Goal: Information Seeking & Learning: Learn about a topic

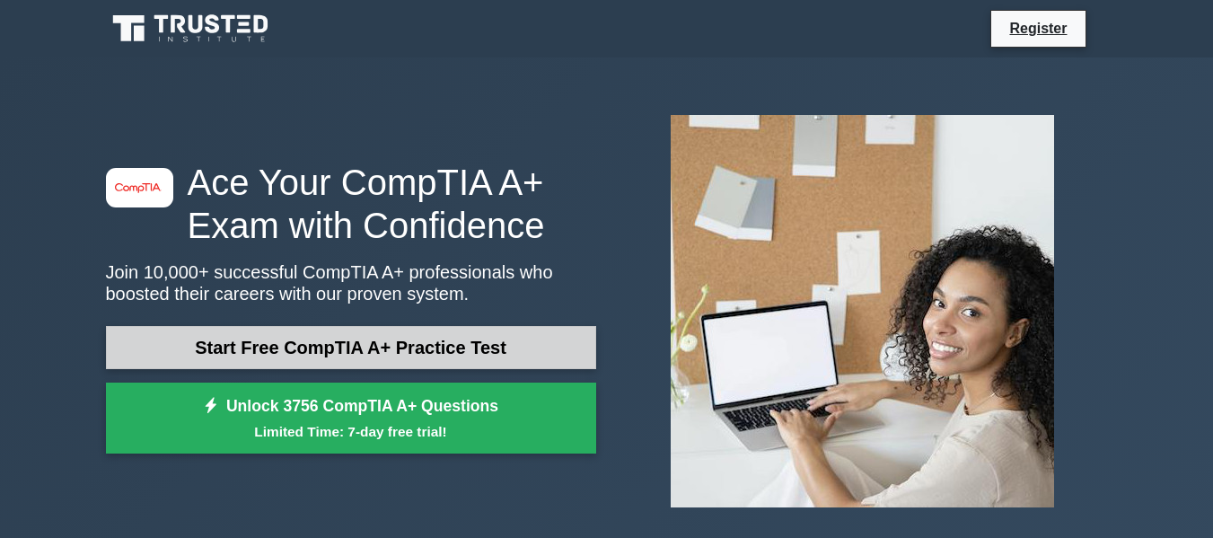
click at [431, 343] on link "Start Free CompTIA A+ Practice Test" at bounding box center [351, 347] width 490 height 43
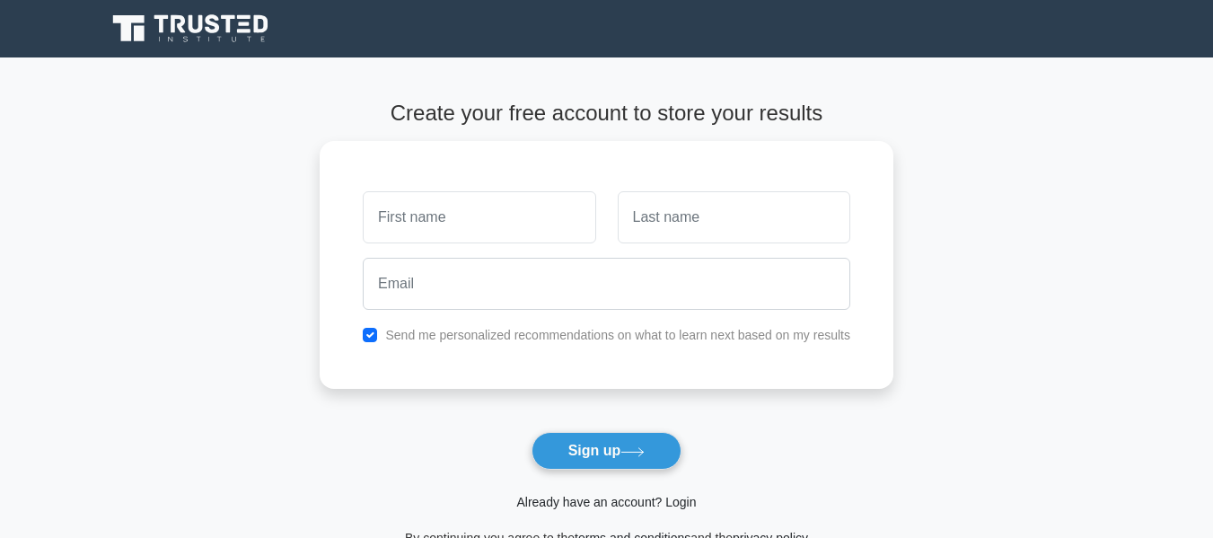
click at [566, 499] on link "Already have an account? Login" at bounding box center [606, 502] width 180 height 14
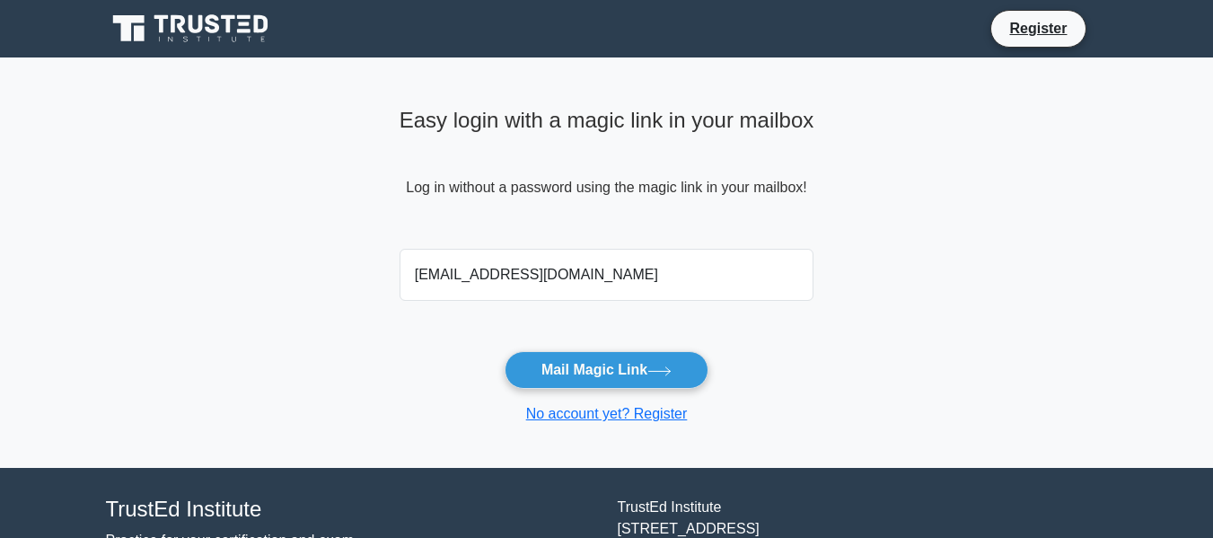
type input "bolavarinava@gmail.com"
click at [505, 351] on button "Mail Magic Link" at bounding box center [607, 370] width 204 height 38
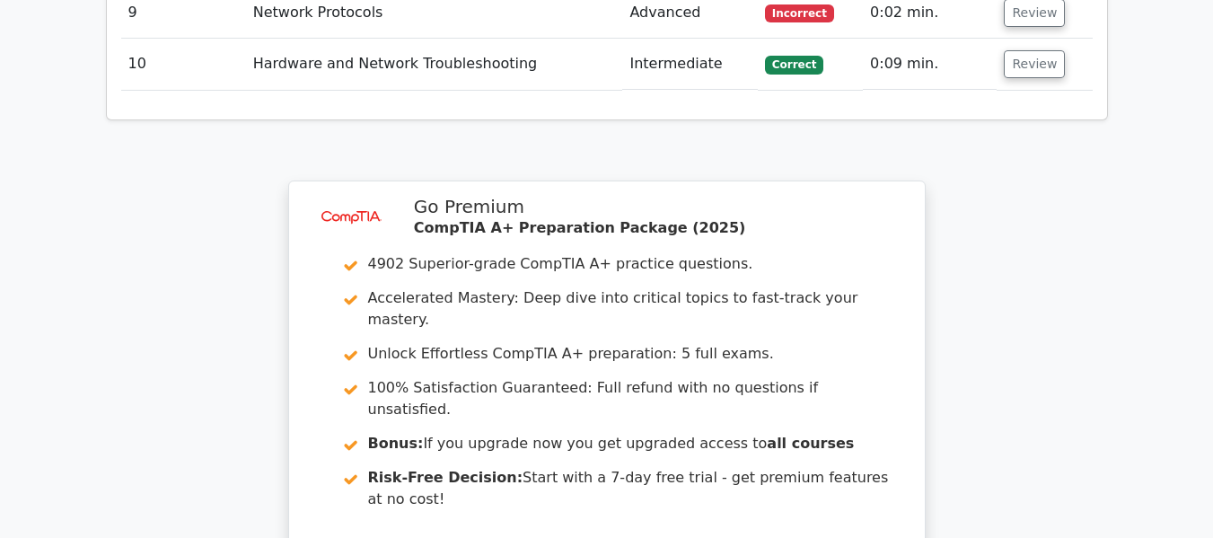
scroll to position [3086, 0]
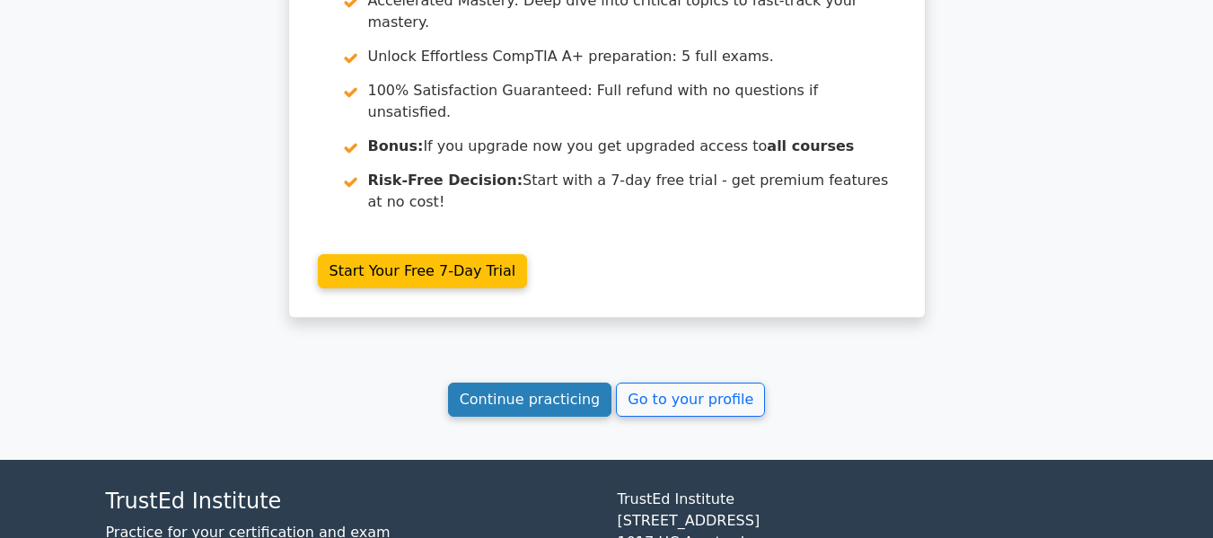
click at [550, 383] on link "Continue practicing" at bounding box center [530, 400] width 164 height 34
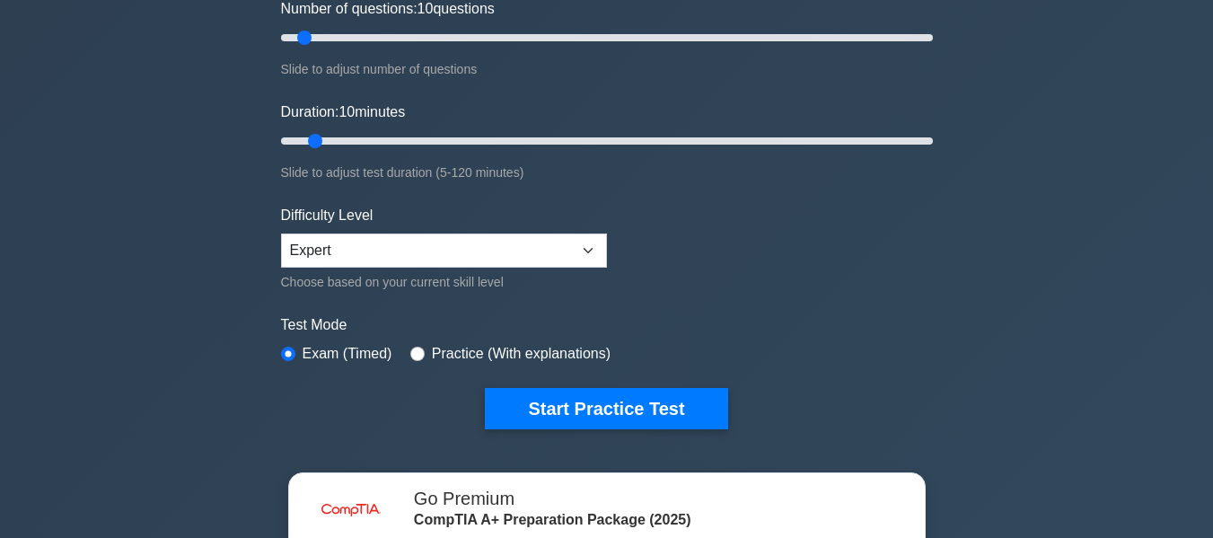
scroll to position [269, 0]
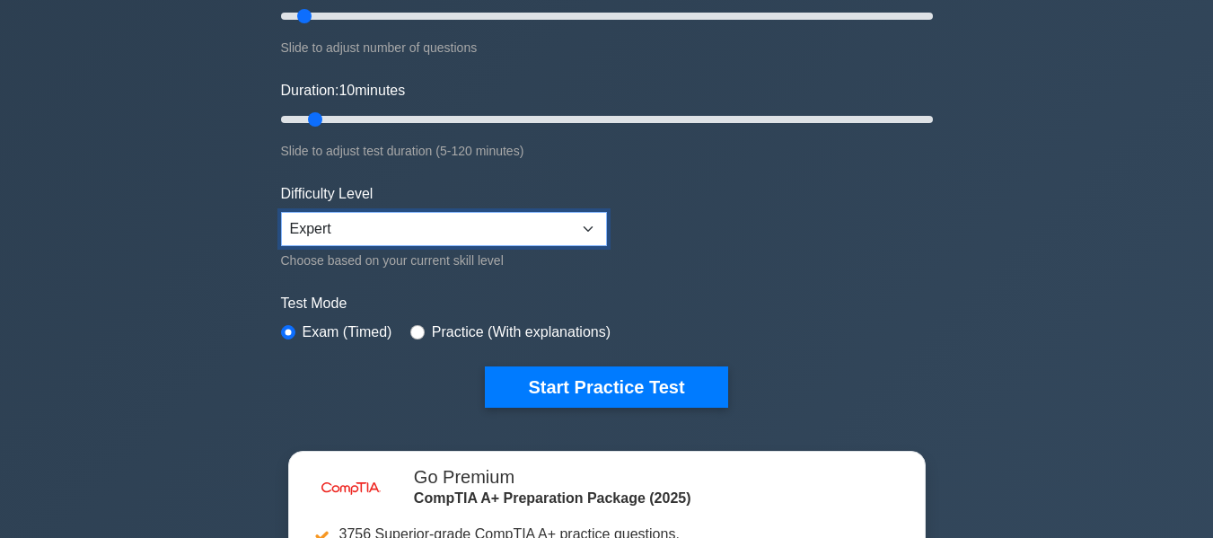
click at [369, 217] on select "Beginner Intermediate Expert" at bounding box center [444, 229] width 326 height 34
select select "beginner"
click at [281, 212] on select "Beginner Intermediate Expert" at bounding box center [444, 229] width 326 height 34
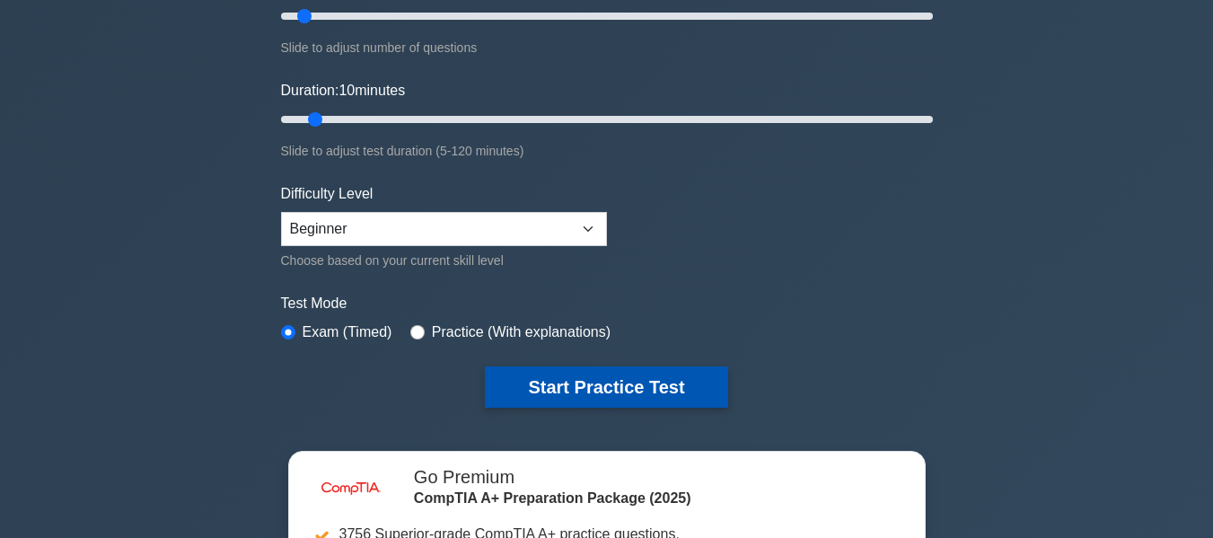
click at [585, 382] on button "Start Practice Test" at bounding box center [606, 386] width 242 height 41
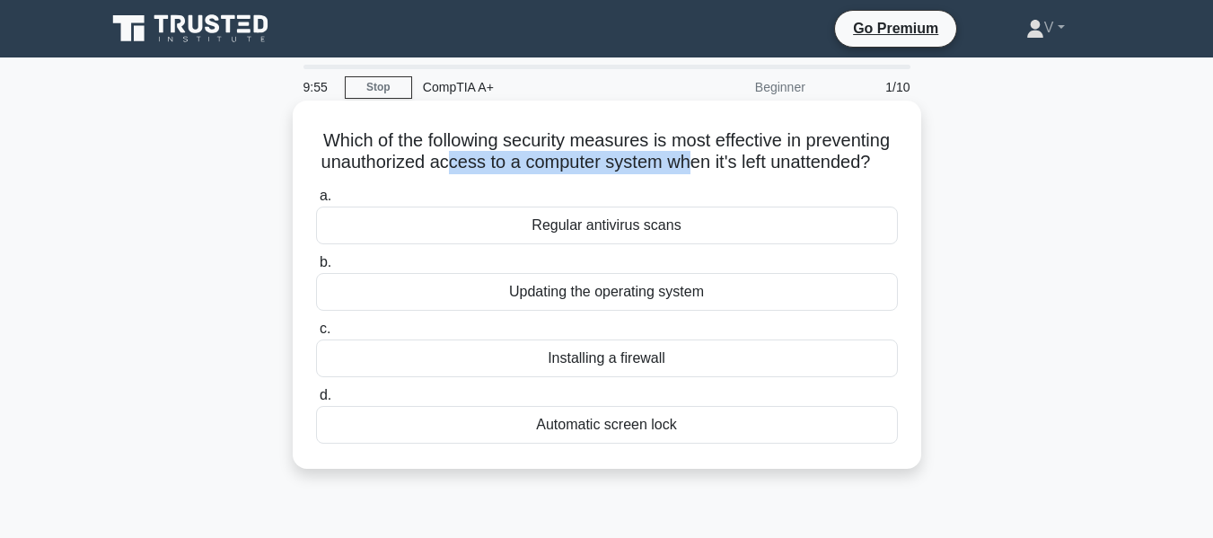
drag, startPoint x: 560, startPoint y: 161, endPoint x: 804, endPoint y: 154, distance: 243.5
click at [804, 154] on h5 "Which of the following security measures is most effective in preventing unauth…" at bounding box center [607, 151] width 586 height 45
click at [571, 444] on div "Automatic screen lock" at bounding box center [607, 425] width 582 height 38
click at [316, 401] on input "d. Automatic screen lock" at bounding box center [316, 396] width 0 height 12
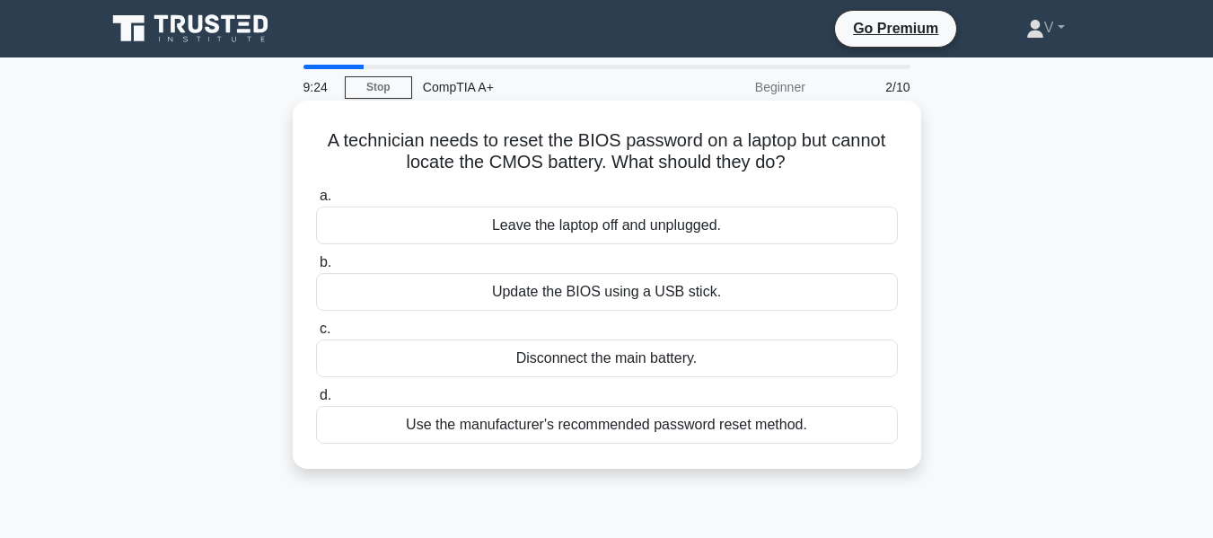
click at [570, 351] on div "Disconnect the main battery." at bounding box center [607, 358] width 582 height 38
click at [316, 335] on input "c. Disconnect the main battery." at bounding box center [316, 329] width 0 height 12
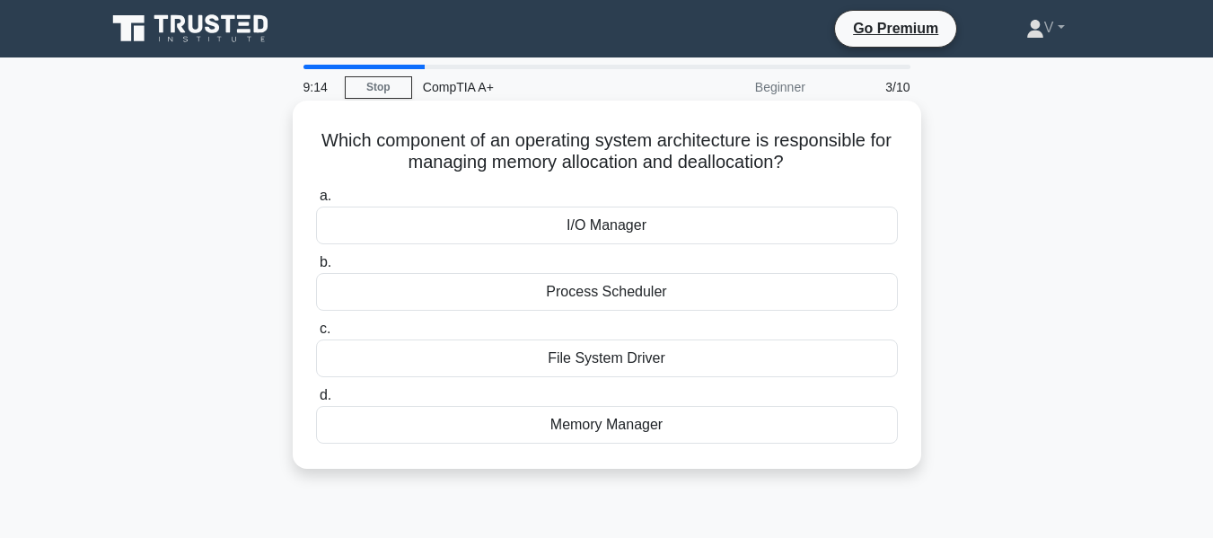
click at [631, 297] on div "Process Scheduler" at bounding box center [607, 292] width 582 height 38
click at [316, 269] on input "b. Process Scheduler" at bounding box center [316, 263] width 0 height 12
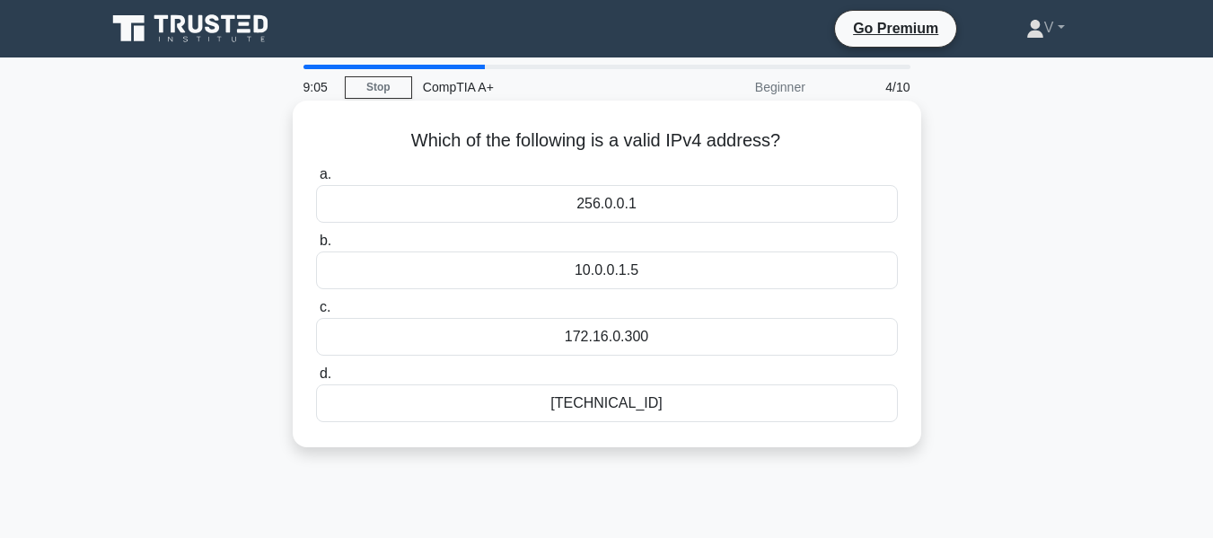
click at [606, 405] on div "192.168.0.1" at bounding box center [607, 403] width 582 height 38
click at [316, 380] on input "d. 192.168.0.1" at bounding box center [316, 374] width 0 height 12
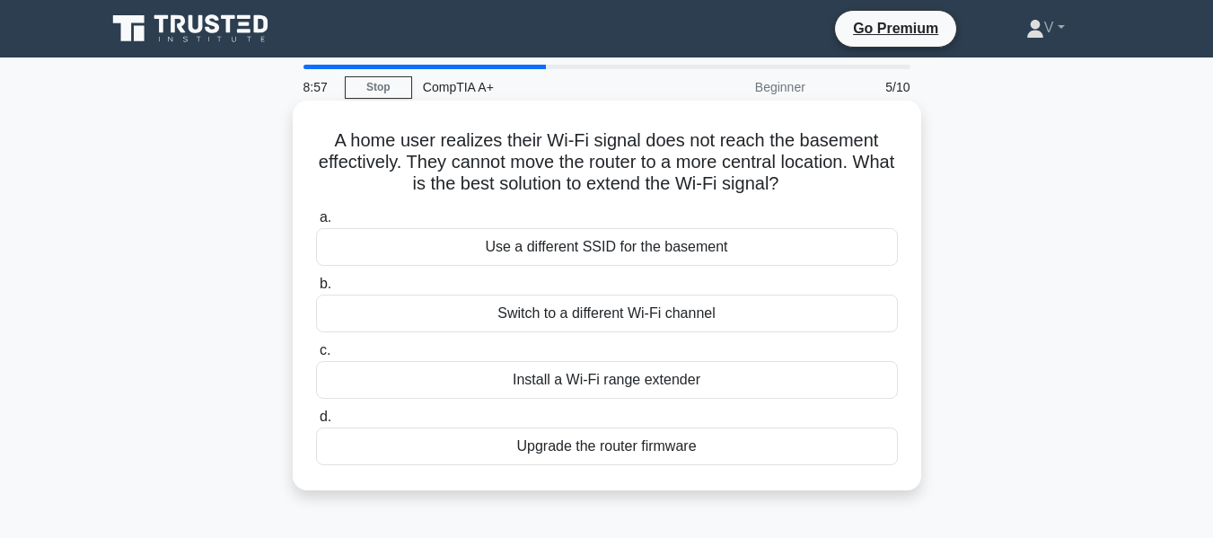
click at [614, 383] on div "Install a Wi-Fi range extender" at bounding box center [607, 380] width 582 height 38
click at [316, 357] on input "c. Install a Wi-Fi range extender" at bounding box center [316, 351] width 0 height 12
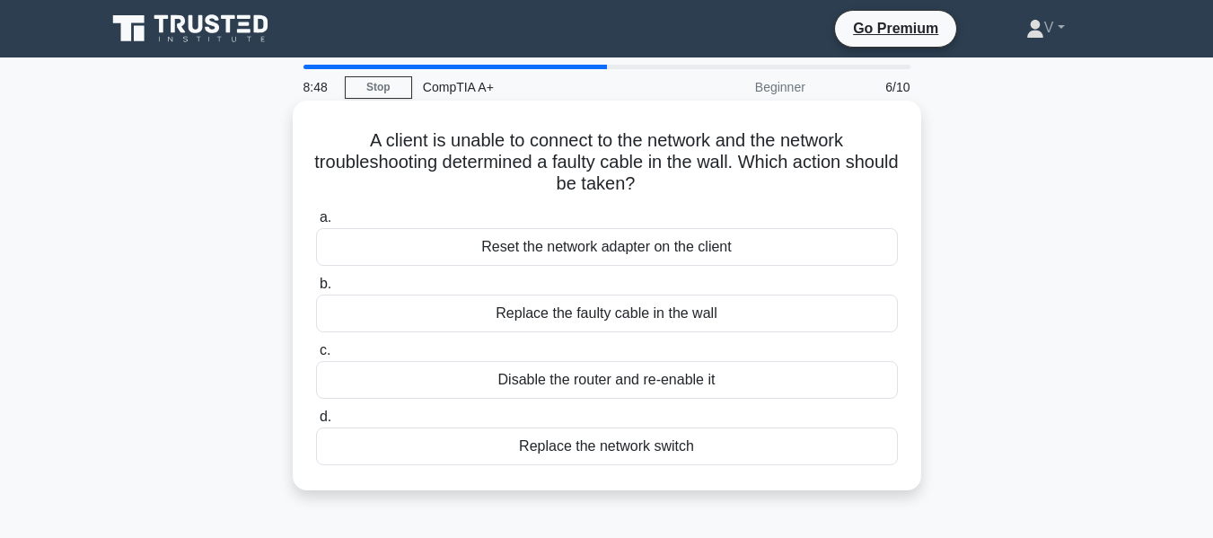
click at [660, 318] on div "Replace the faulty cable in the wall" at bounding box center [607, 314] width 582 height 38
click at [316, 290] on input "b. Replace the faulty cable in the wall" at bounding box center [316, 284] width 0 height 12
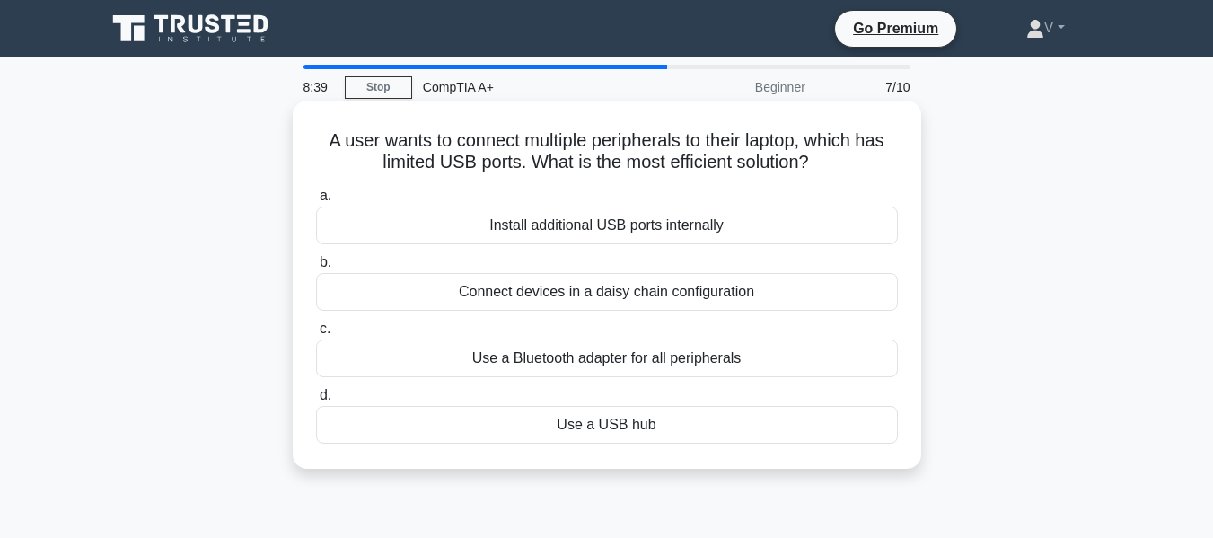
click at [623, 426] on div "Use a USB hub" at bounding box center [607, 425] width 582 height 38
click at [316, 401] on input "d. Use a USB hub" at bounding box center [316, 396] width 0 height 12
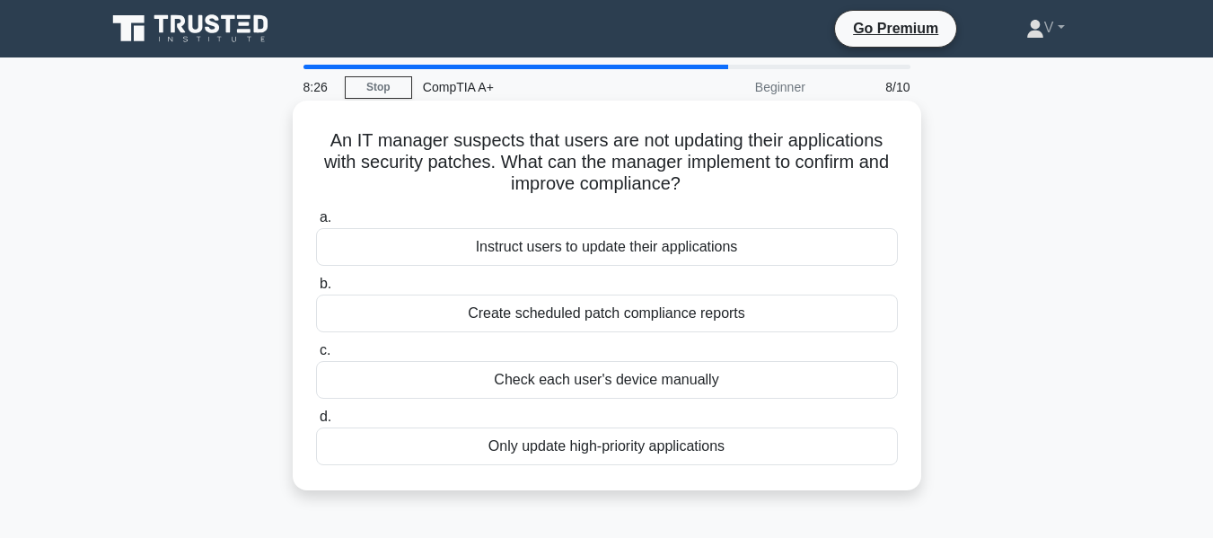
click at [610, 316] on div "Create scheduled patch compliance reports" at bounding box center [607, 314] width 582 height 38
click at [316, 290] on input "b. Create scheduled patch compliance reports" at bounding box center [316, 284] width 0 height 12
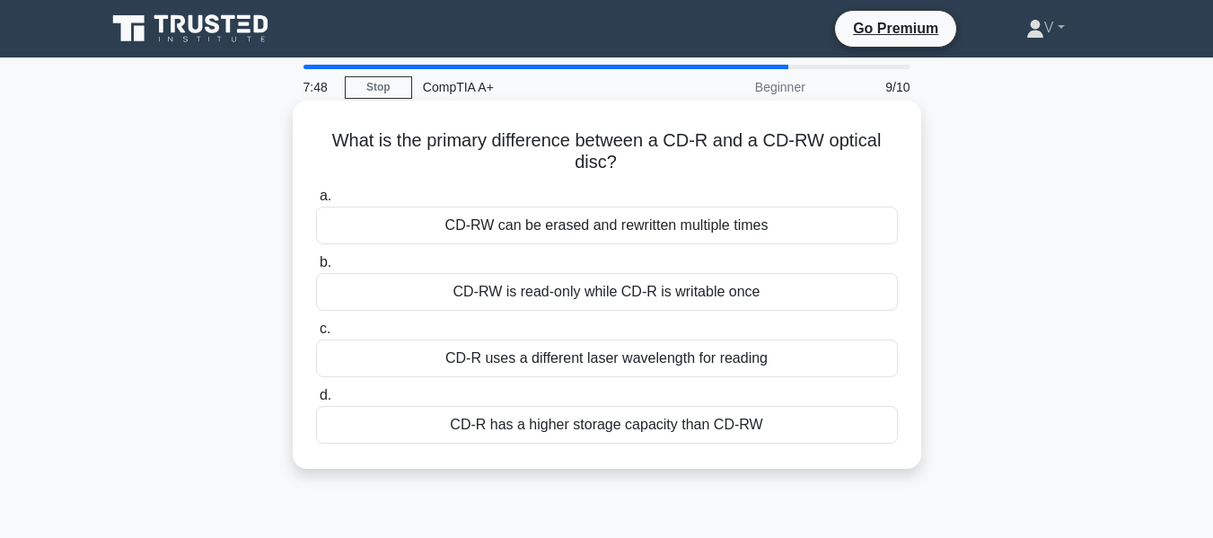
click at [614, 362] on div "CD-R uses a different laser wavelength for reading" at bounding box center [607, 358] width 582 height 38
click at [316, 335] on input "c. CD-R uses a different laser wavelength for reading" at bounding box center [316, 329] width 0 height 12
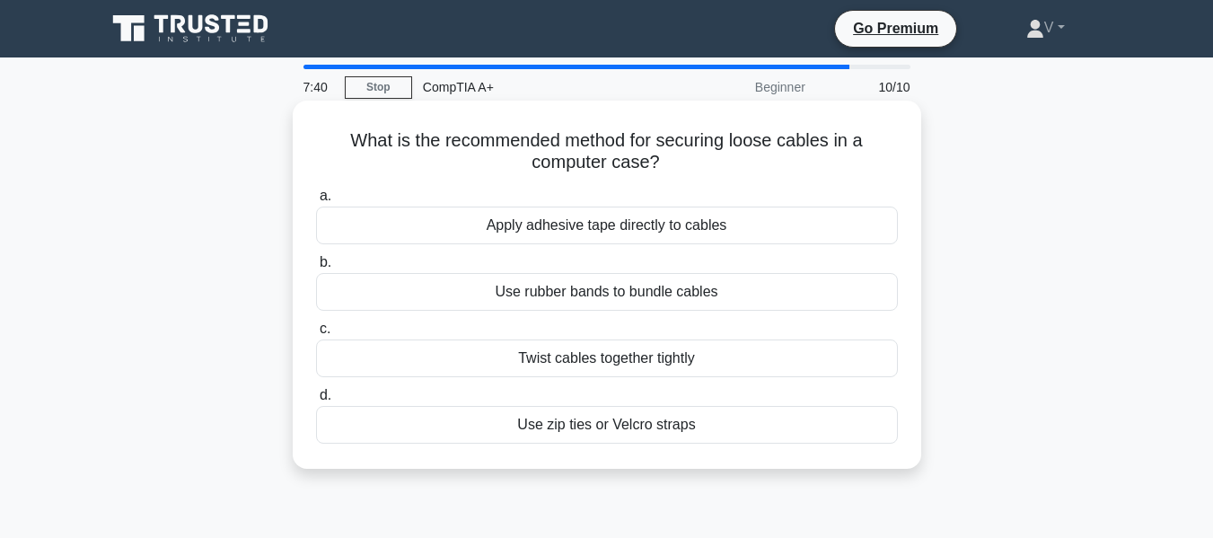
click at [557, 418] on div "Use zip ties or Velcro straps" at bounding box center [607, 425] width 582 height 38
click at [316, 401] on input "d. Use zip ties or Velcro straps" at bounding box center [316, 396] width 0 height 12
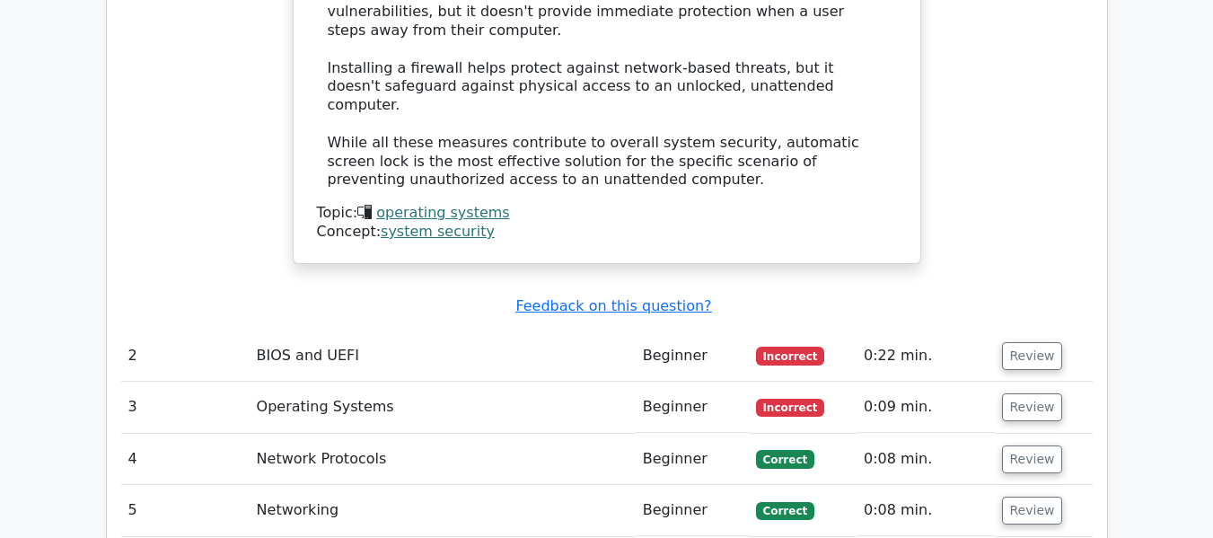
scroll to position [2335, 0]
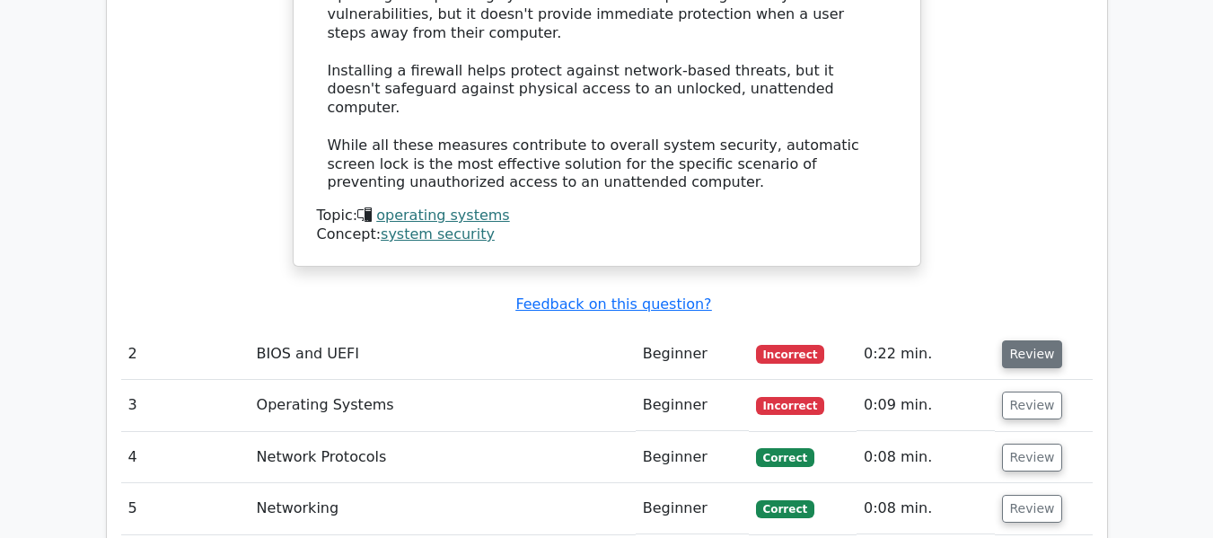
click at [1033, 340] on button "Review" at bounding box center [1032, 354] width 61 height 28
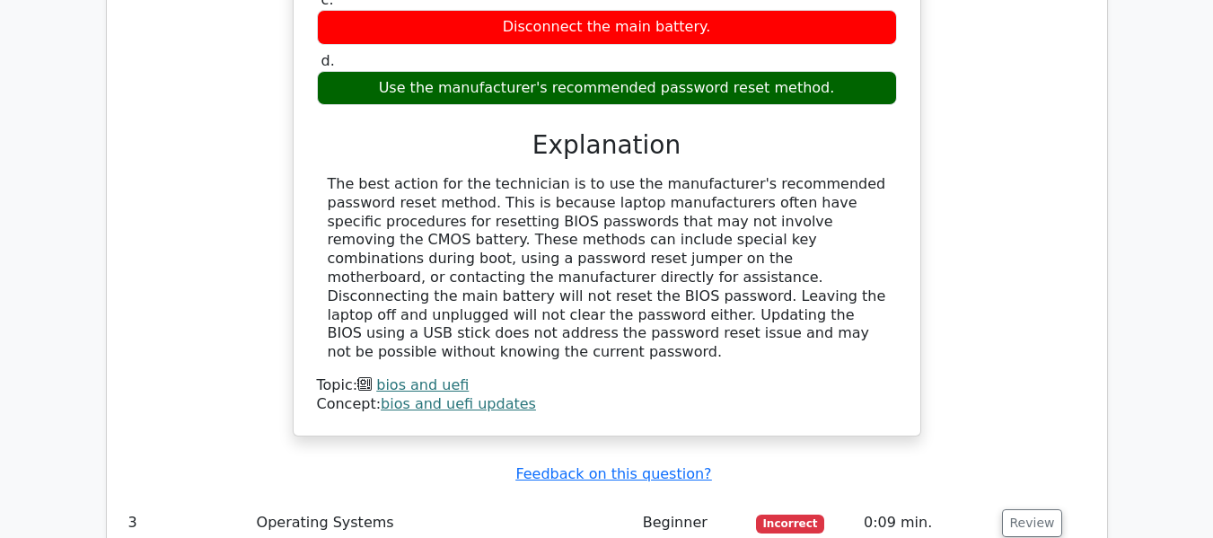
scroll to position [2964, 0]
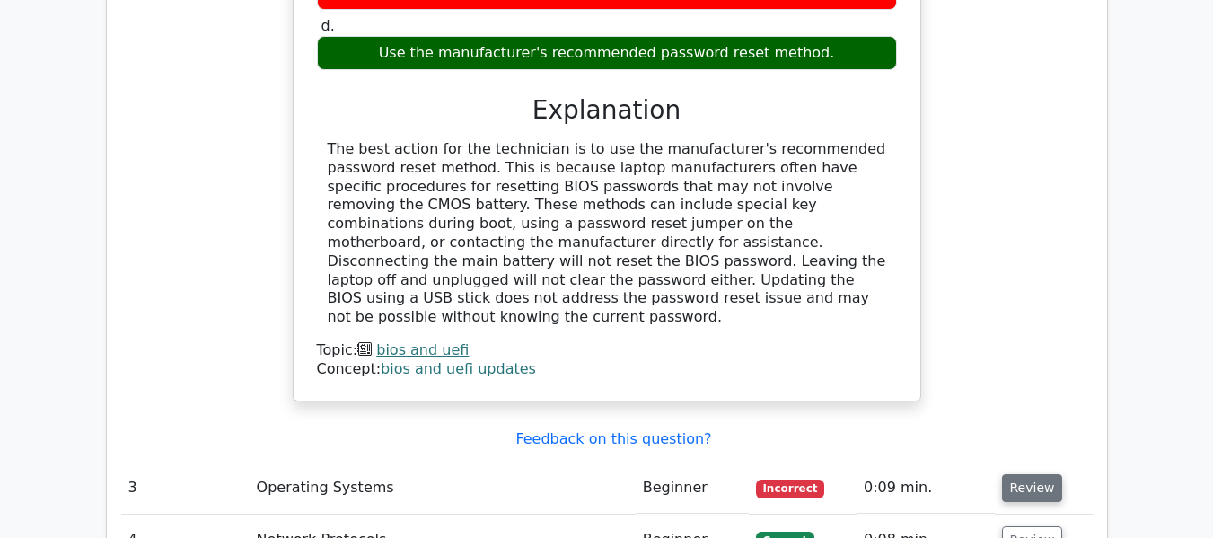
click at [1013, 474] on button "Review" at bounding box center [1032, 488] width 61 height 28
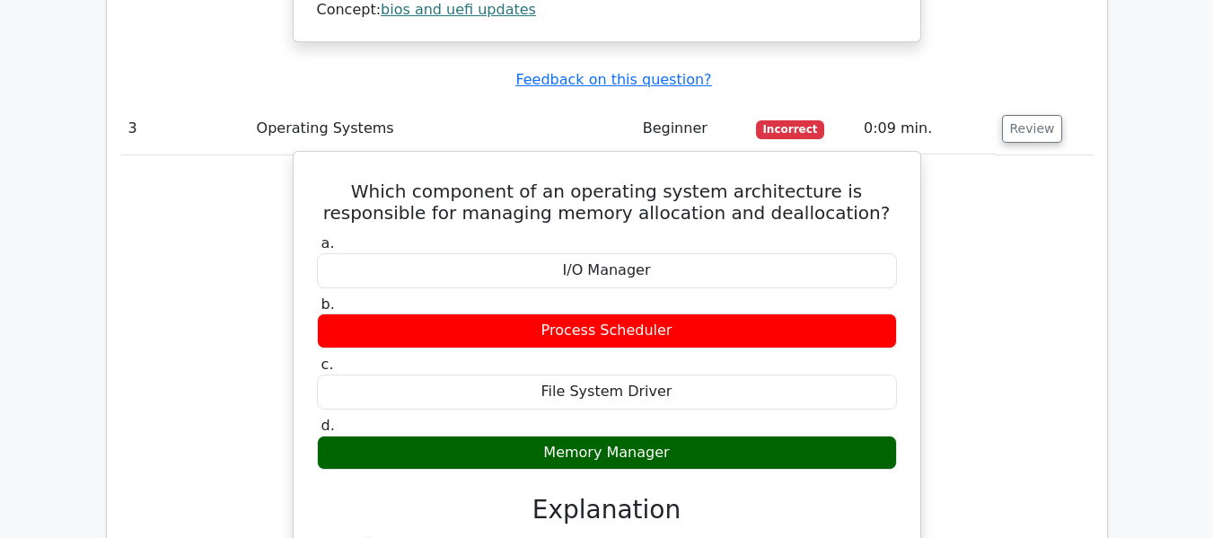
scroll to position [3952, 0]
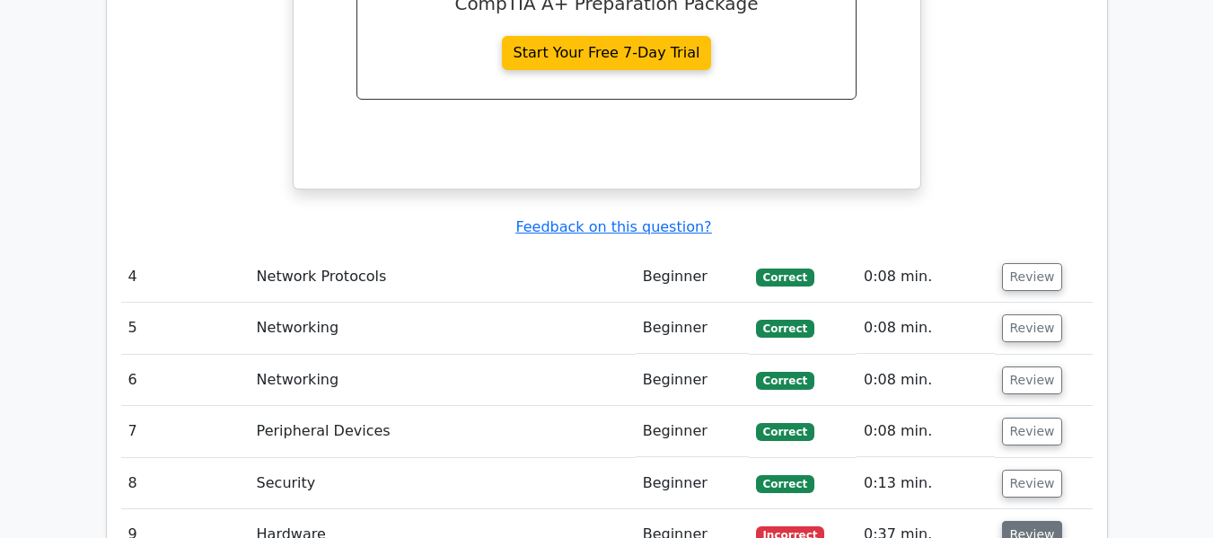
click at [1014, 521] on button "Review" at bounding box center [1032, 535] width 61 height 28
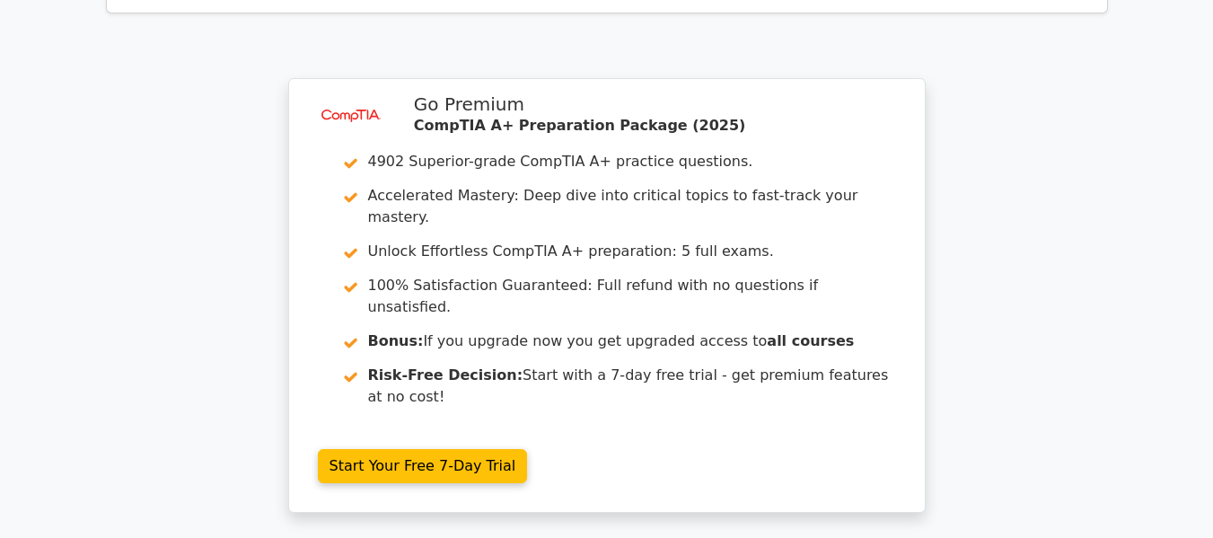
scroll to position [5678, 0]
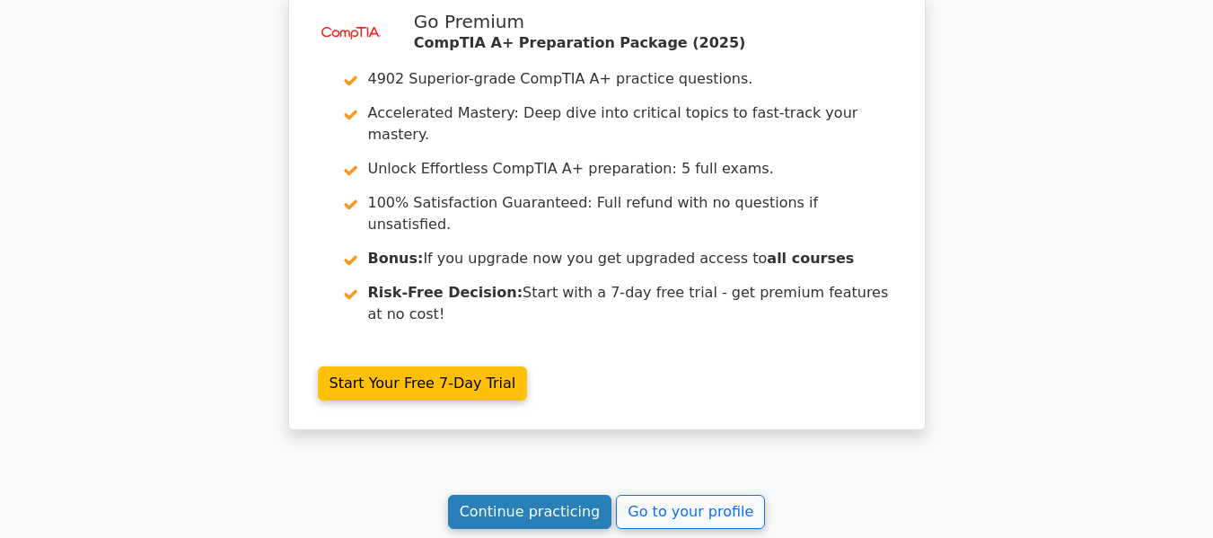
click at [580, 495] on link "Continue practicing" at bounding box center [530, 512] width 164 height 34
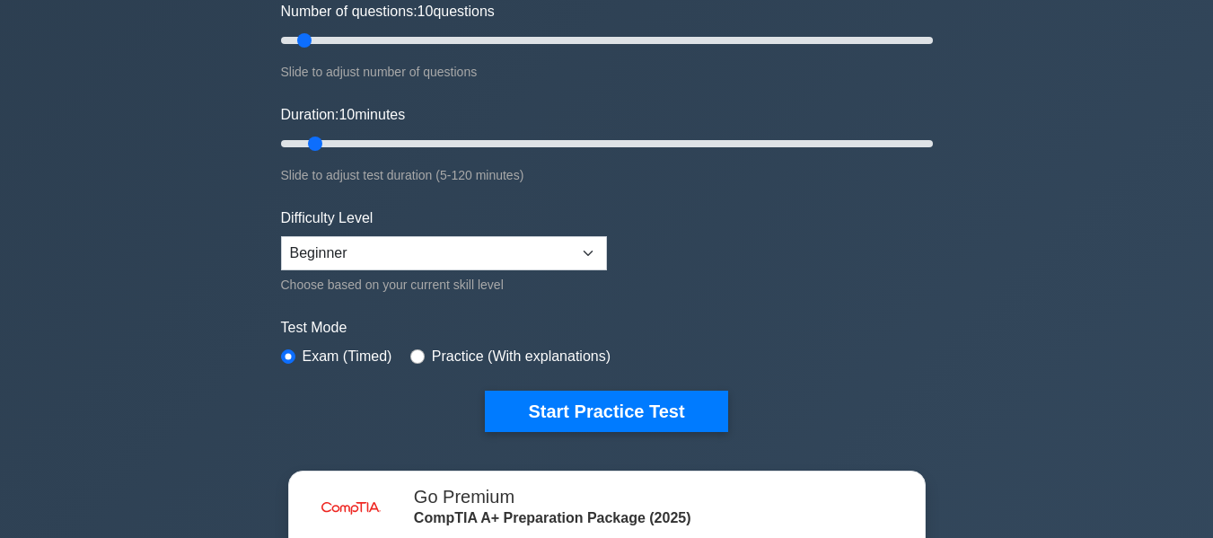
scroll to position [359, 0]
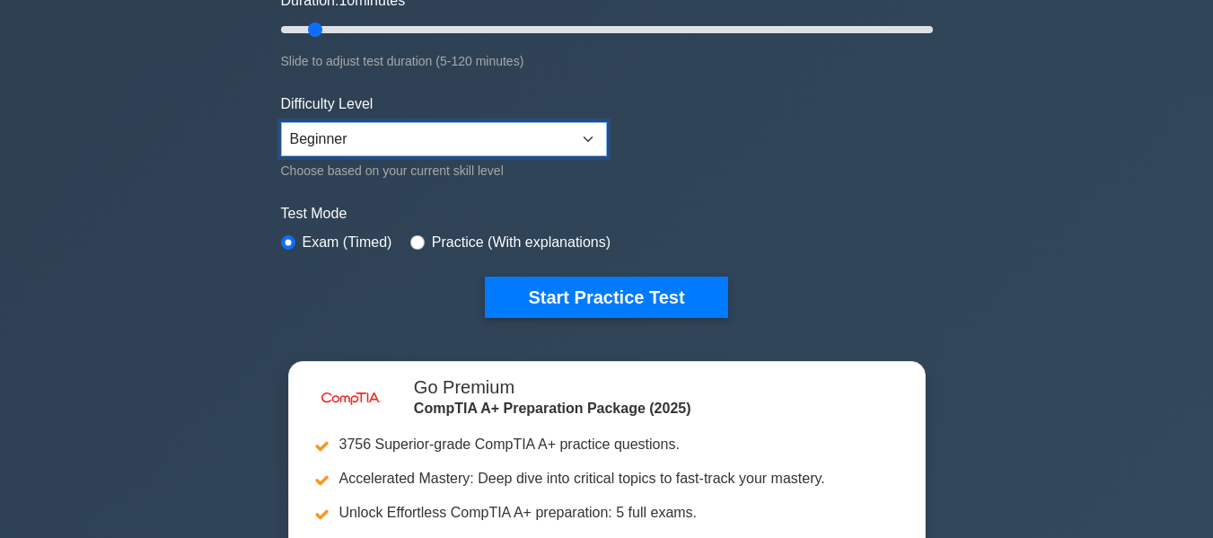
click at [388, 130] on select "Beginner Intermediate Expert" at bounding box center [444, 139] width 326 height 34
select select "expert"
click at [281, 122] on select "Beginner Intermediate Expert" at bounding box center [444, 139] width 326 height 34
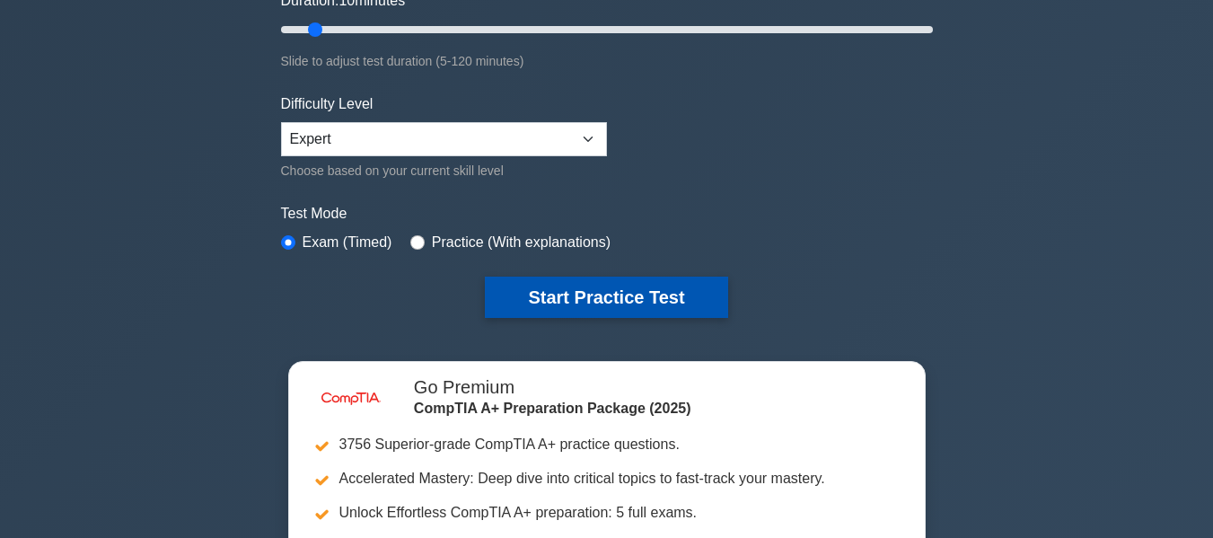
click at [573, 277] on button "Start Practice Test" at bounding box center [606, 297] width 242 height 41
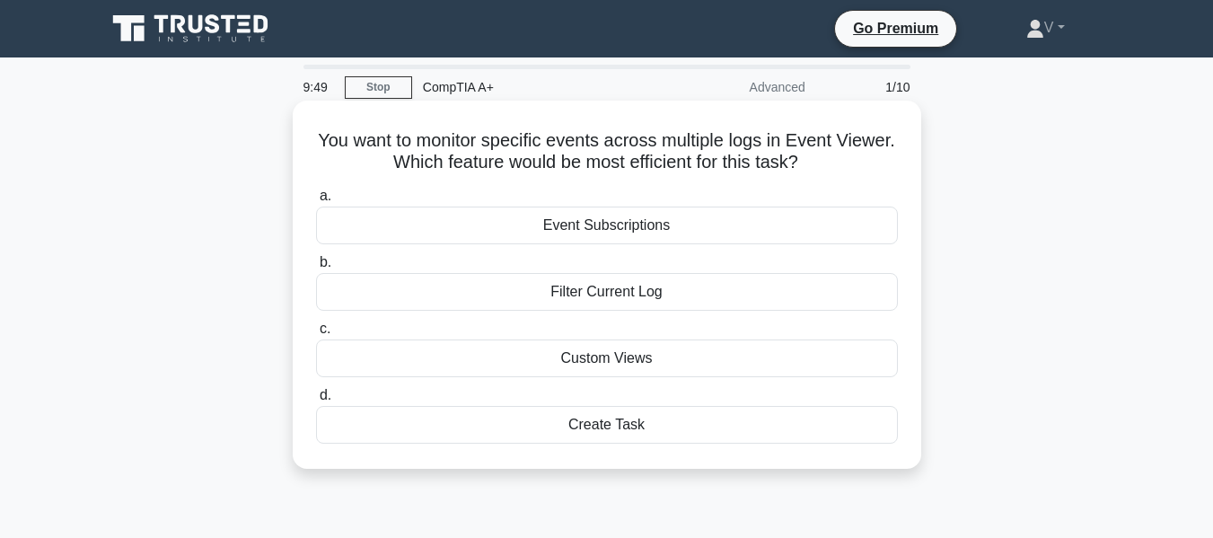
click at [622, 367] on div "Custom Views" at bounding box center [607, 358] width 582 height 38
click at [316, 335] on input "c. Custom Views" at bounding box center [316, 329] width 0 height 12
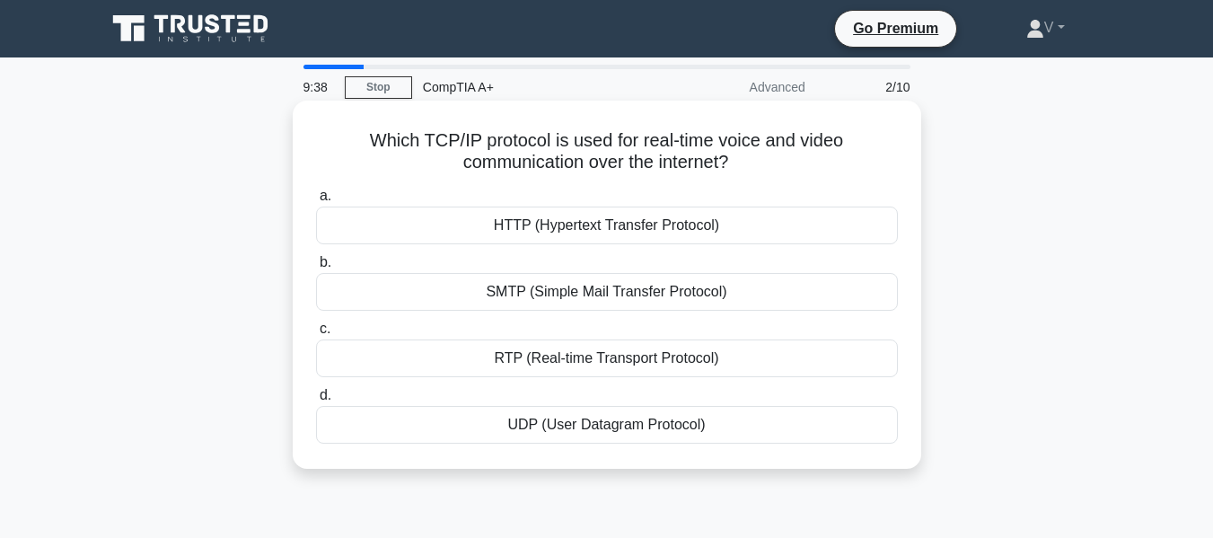
click at [532, 227] on div "HTTP (Hypertext Transfer Protocol)" at bounding box center [607, 226] width 582 height 38
click at [316, 202] on input "a. HTTP (Hypertext Transfer Protocol)" at bounding box center [316, 196] width 0 height 12
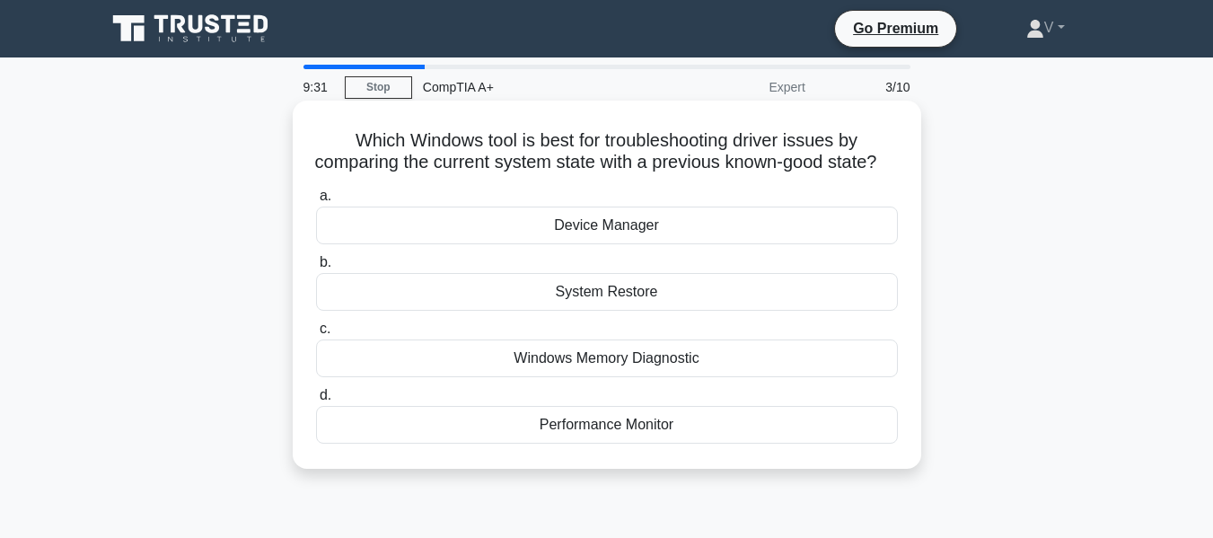
click at [618, 244] on div "Device Manager" at bounding box center [607, 226] width 582 height 38
click at [316, 202] on input "a. Device Manager" at bounding box center [316, 196] width 0 height 12
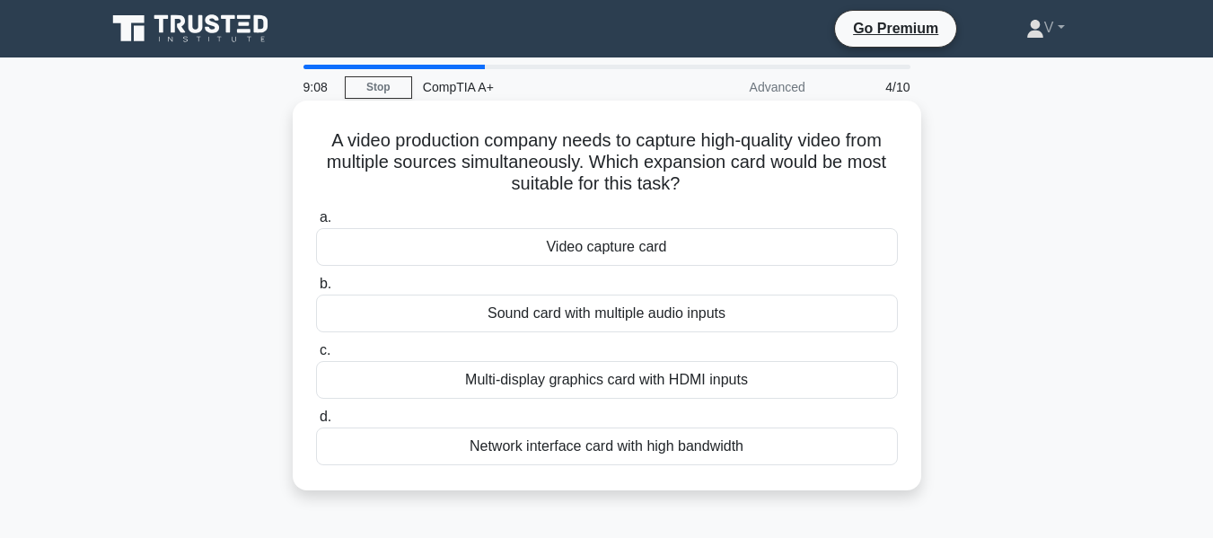
click at [649, 380] on div "Multi-display graphics card with HDMI inputs" at bounding box center [607, 380] width 582 height 38
click at [316, 357] on input "c. Multi-display graphics card with HDMI inputs" at bounding box center [316, 351] width 0 height 12
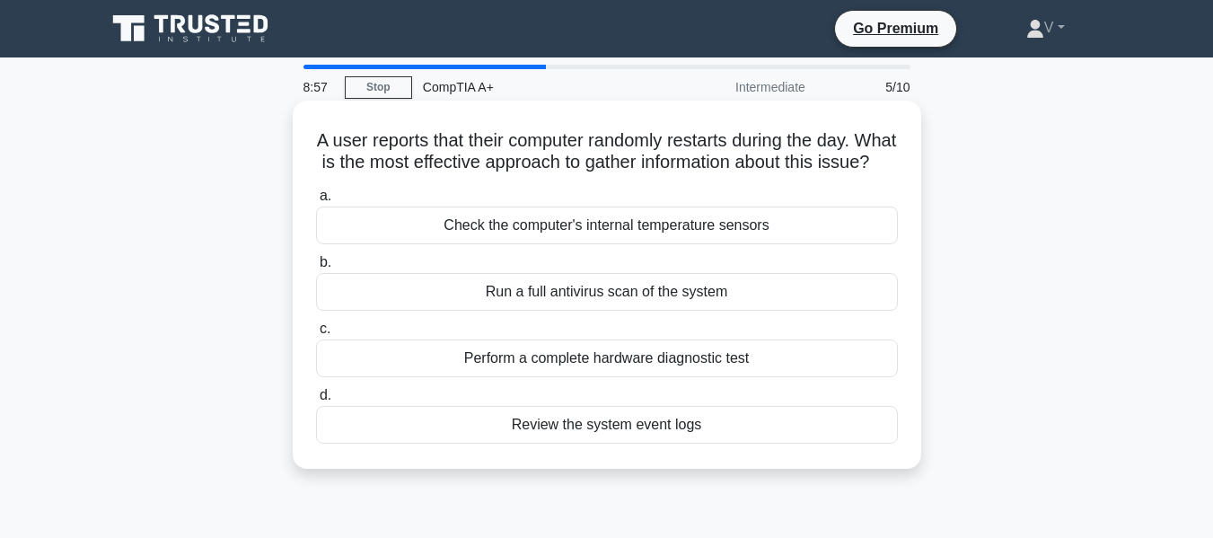
click at [586, 444] on div "Review the system event logs" at bounding box center [607, 425] width 582 height 38
click at [316, 401] on input "d. Review the system event logs" at bounding box center [316, 396] width 0 height 12
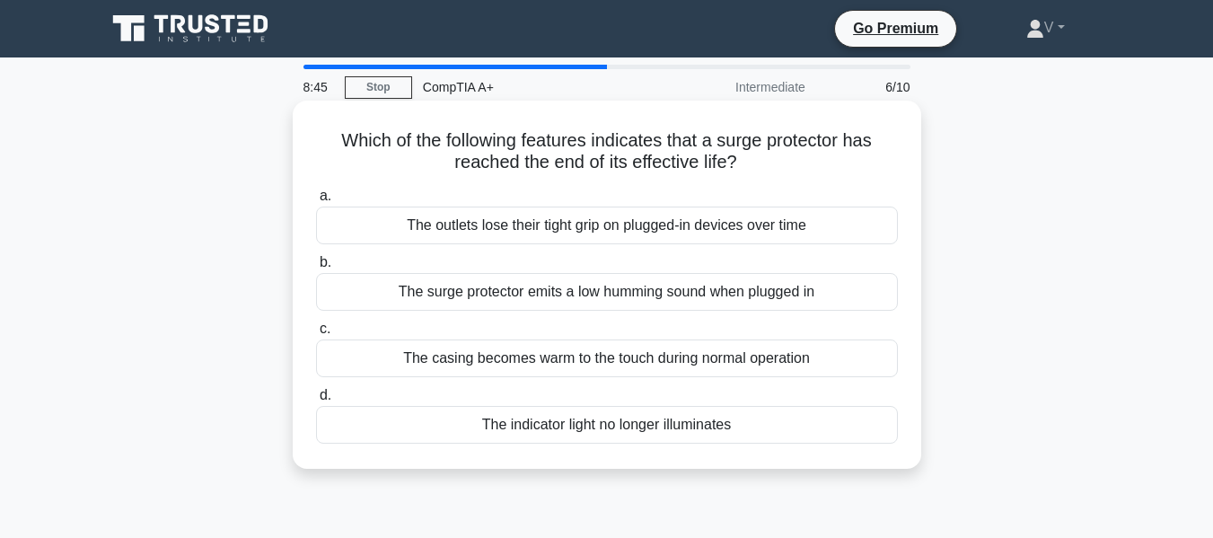
click at [558, 427] on div "The indicator light no longer illuminates" at bounding box center [607, 425] width 582 height 38
click at [316, 401] on input "d. The indicator light no longer illuminates" at bounding box center [316, 396] width 0 height 12
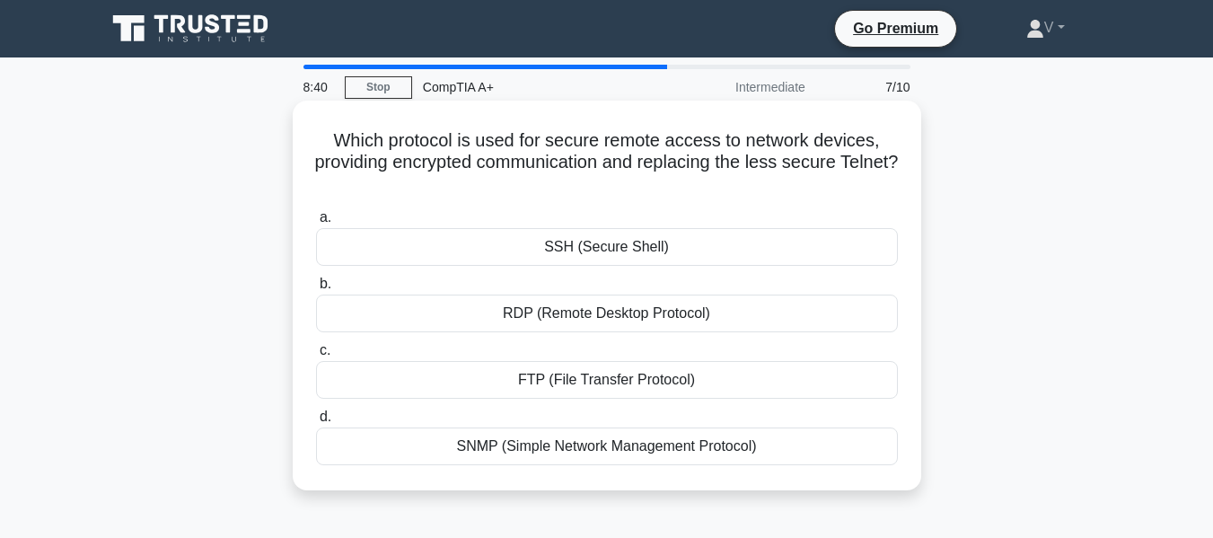
click at [567, 251] on div "SSH (Secure Shell)" at bounding box center [607, 247] width 582 height 38
click at [316, 224] on input "a. SSH (Secure Shell)" at bounding box center [316, 218] width 0 height 12
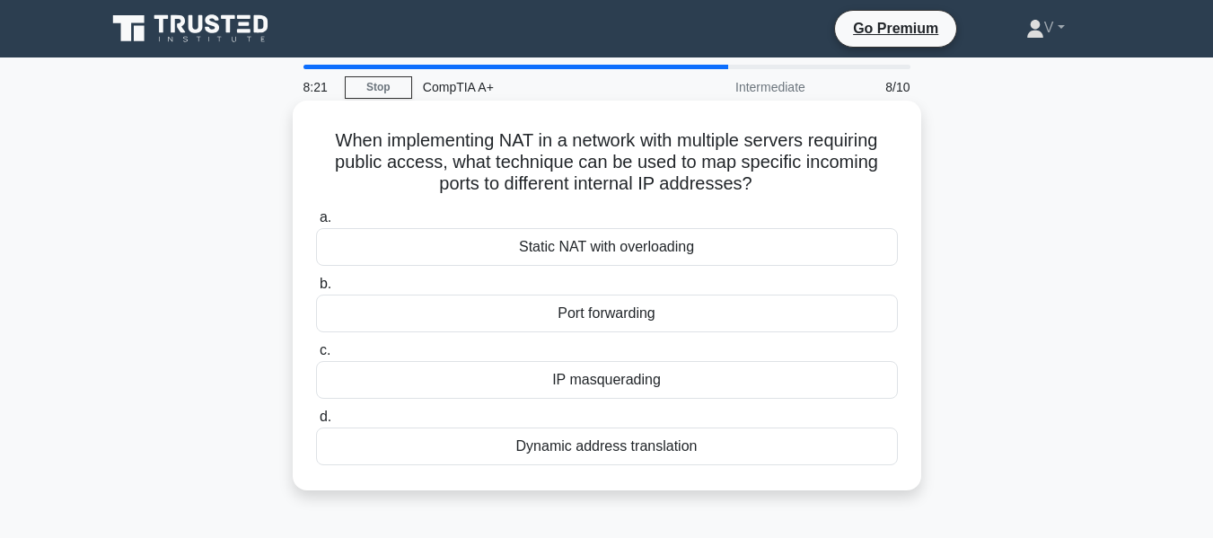
click at [616, 314] on div "Port forwarding" at bounding box center [607, 314] width 582 height 38
click at [316, 290] on input "b. Port forwarding" at bounding box center [316, 284] width 0 height 12
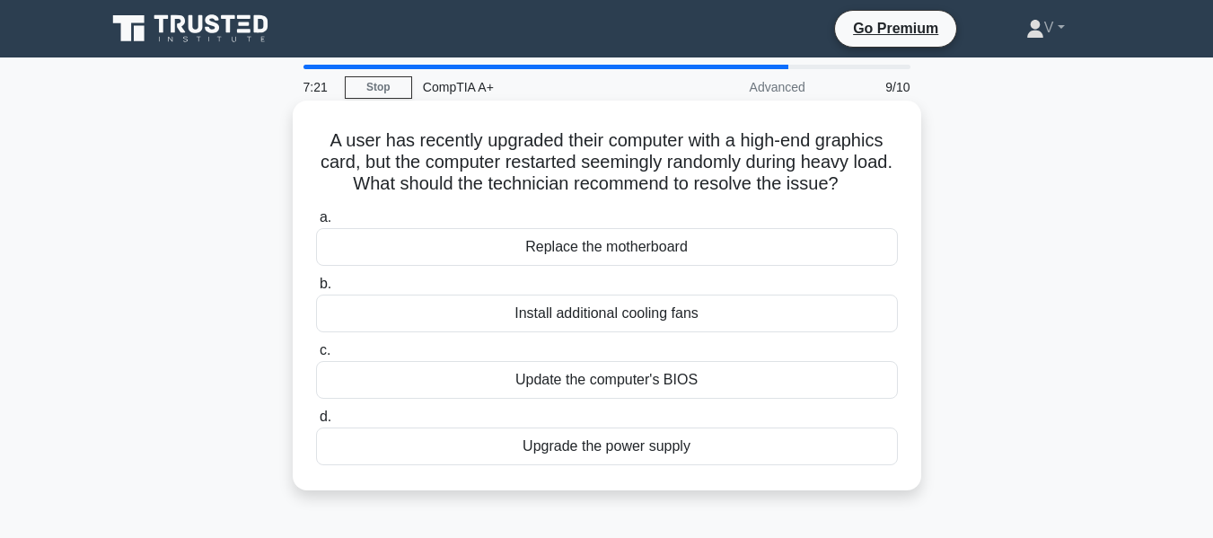
click at [643, 306] on div "Install additional cooling fans" at bounding box center [607, 314] width 582 height 38
click at [316, 290] on input "b. Install additional cooling fans" at bounding box center [316, 284] width 0 height 12
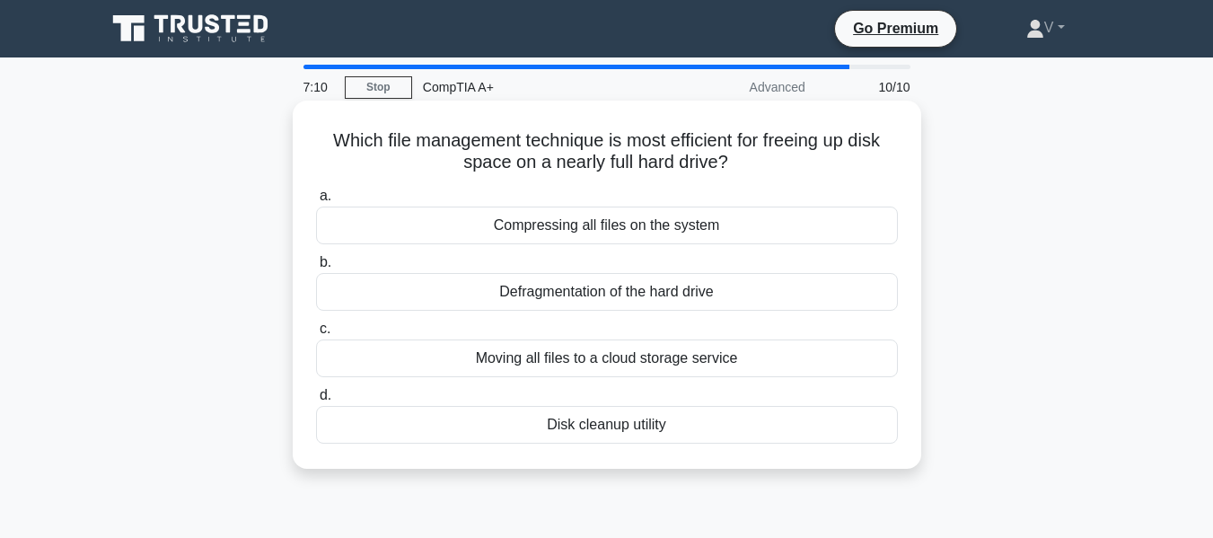
click at [603, 226] on div "Compressing all files on the system" at bounding box center [607, 226] width 582 height 38
click at [316, 202] on input "a. Compressing all files on the system" at bounding box center [316, 196] width 0 height 12
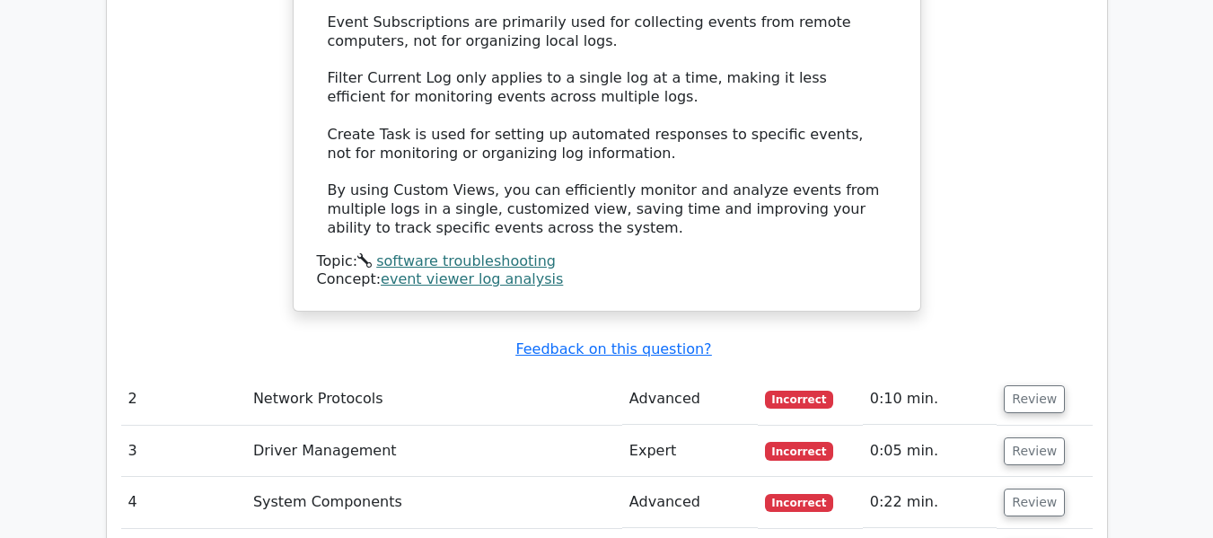
scroll to position [2425, 0]
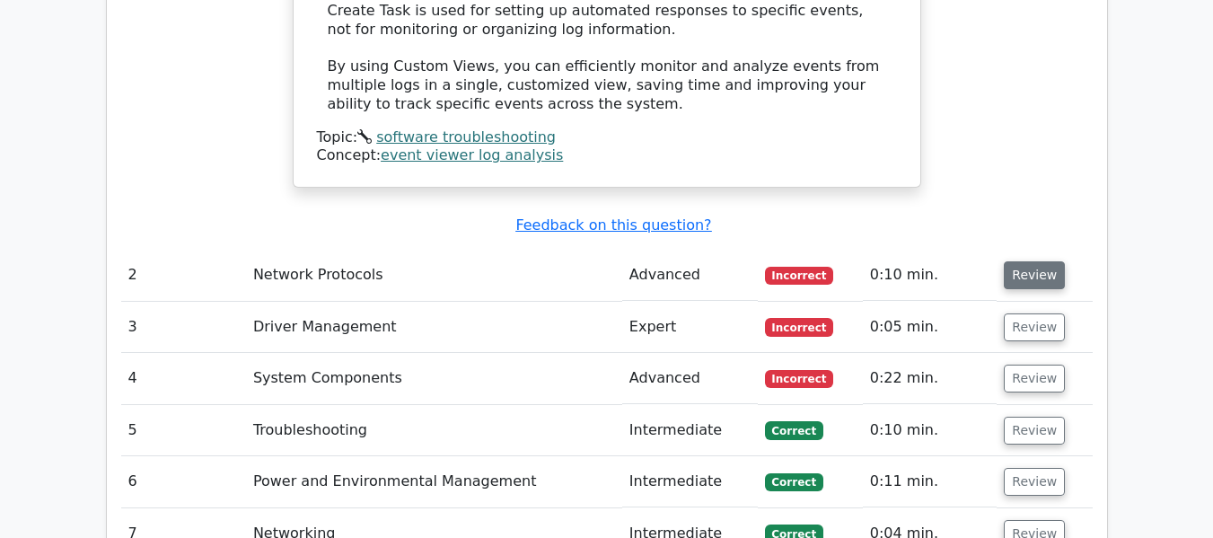
click at [1031, 261] on button "Review" at bounding box center [1034, 275] width 61 height 28
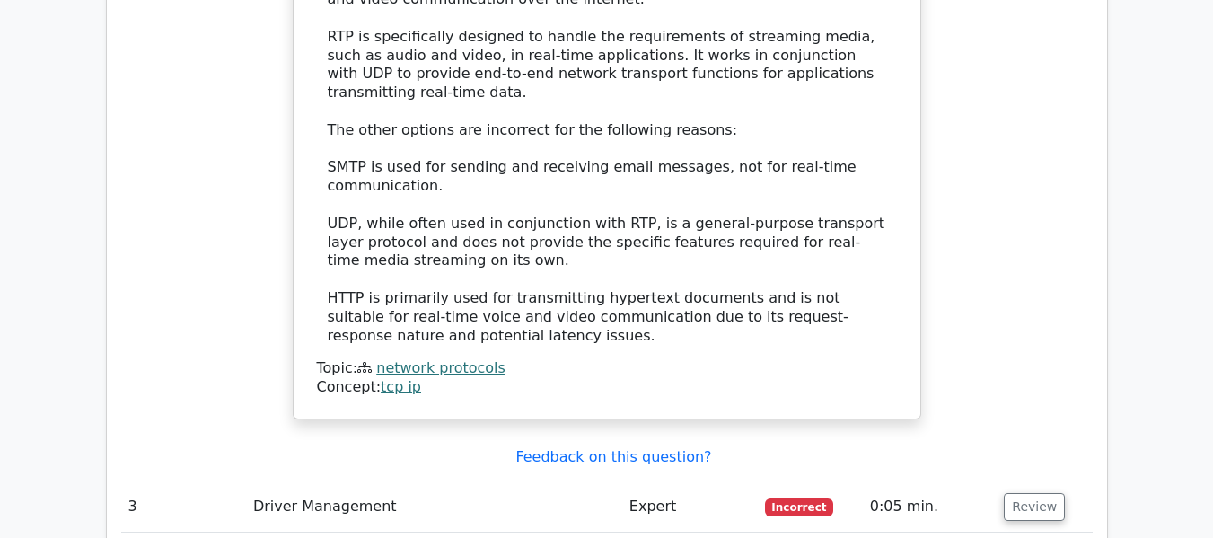
scroll to position [3323, 0]
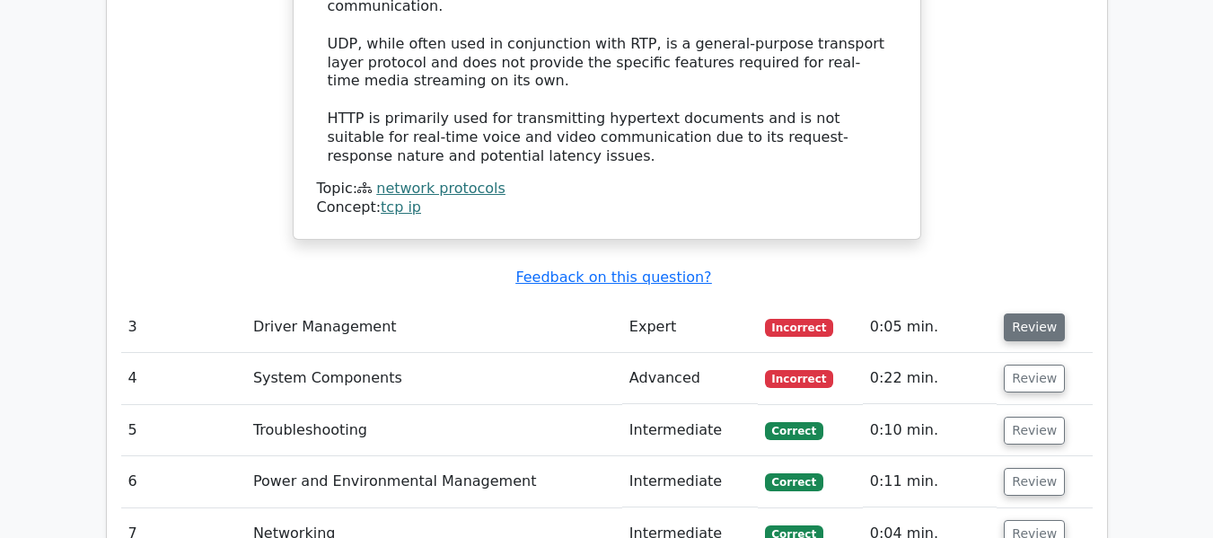
click at [1049, 313] on button "Review" at bounding box center [1034, 327] width 61 height 28
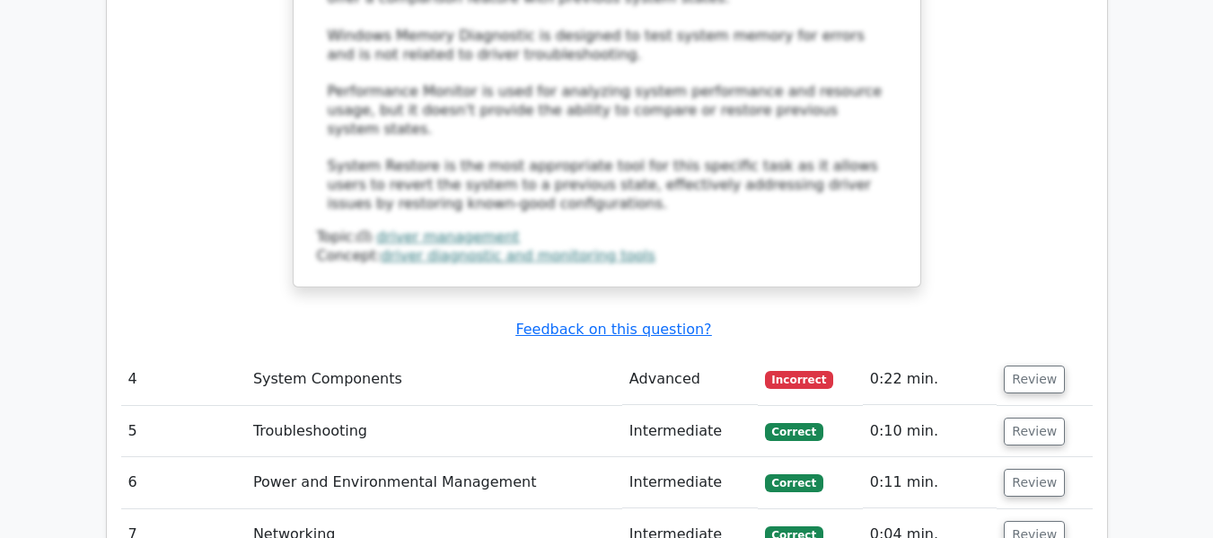
scroll to position [4401, 0]
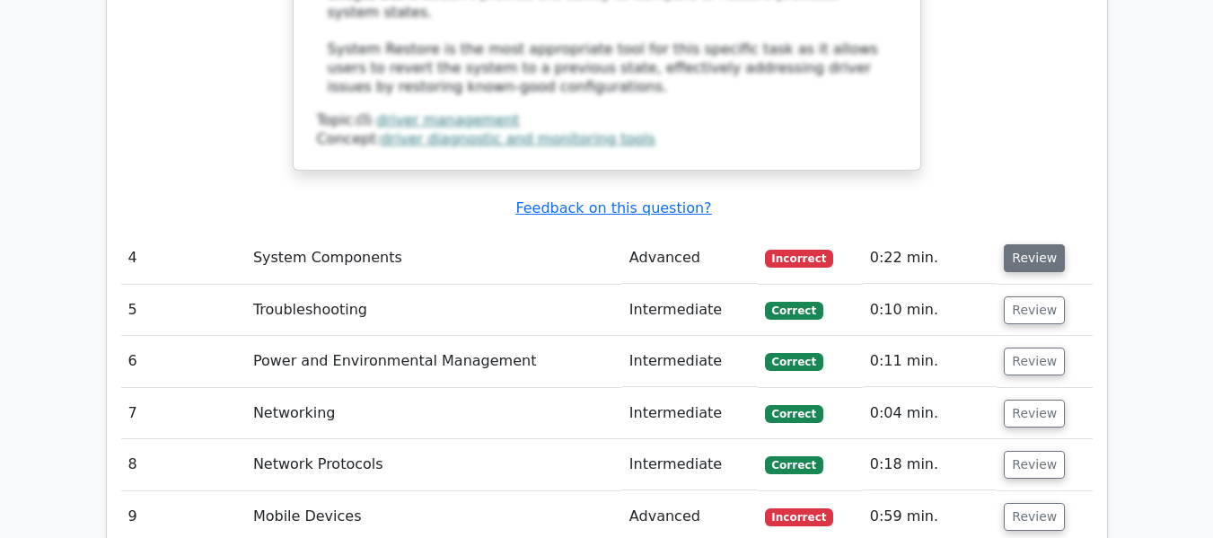
click at [1017, 244] on button "Review" at bounding box center [1034, 258] width 61 height 28
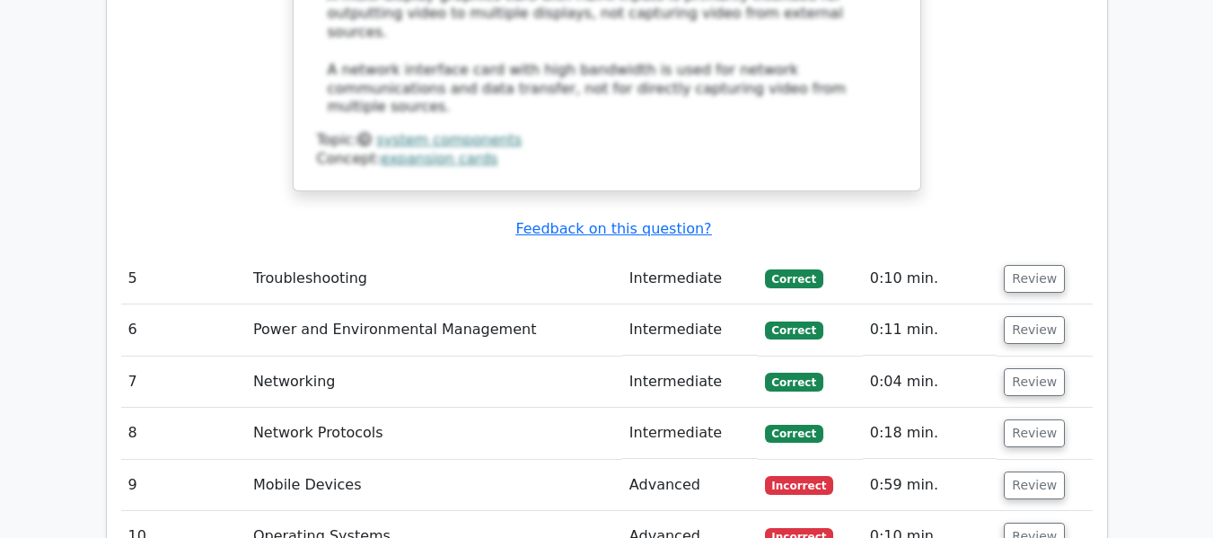
scroll to position [5389, 0]
click at [1044, 472] on button "Review" at bounding box center [1034, 486] width 61 height 28
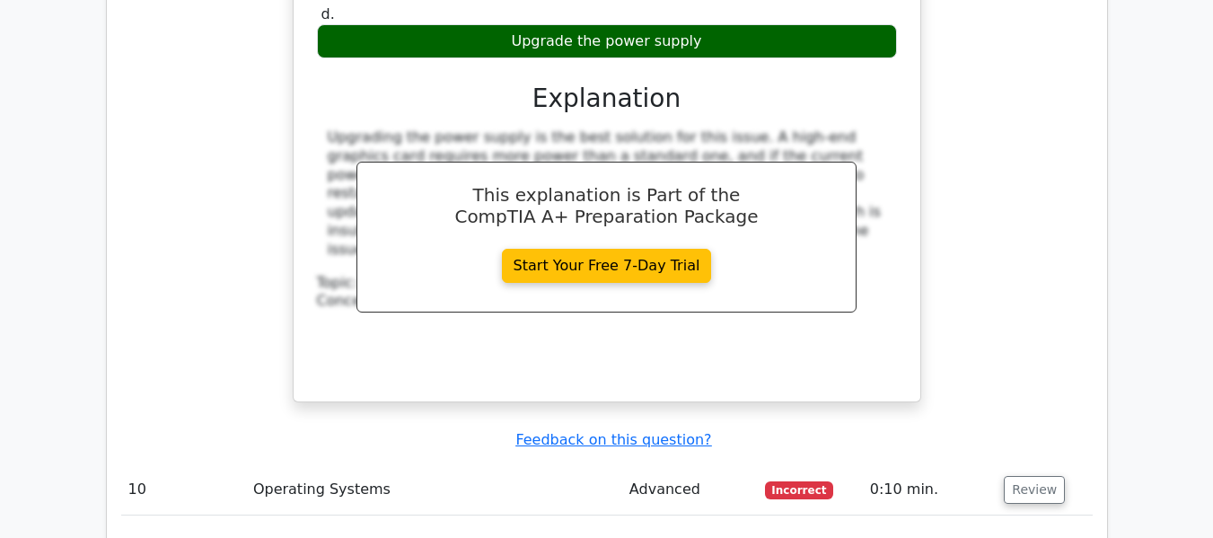
scroll to position [6287, 0]
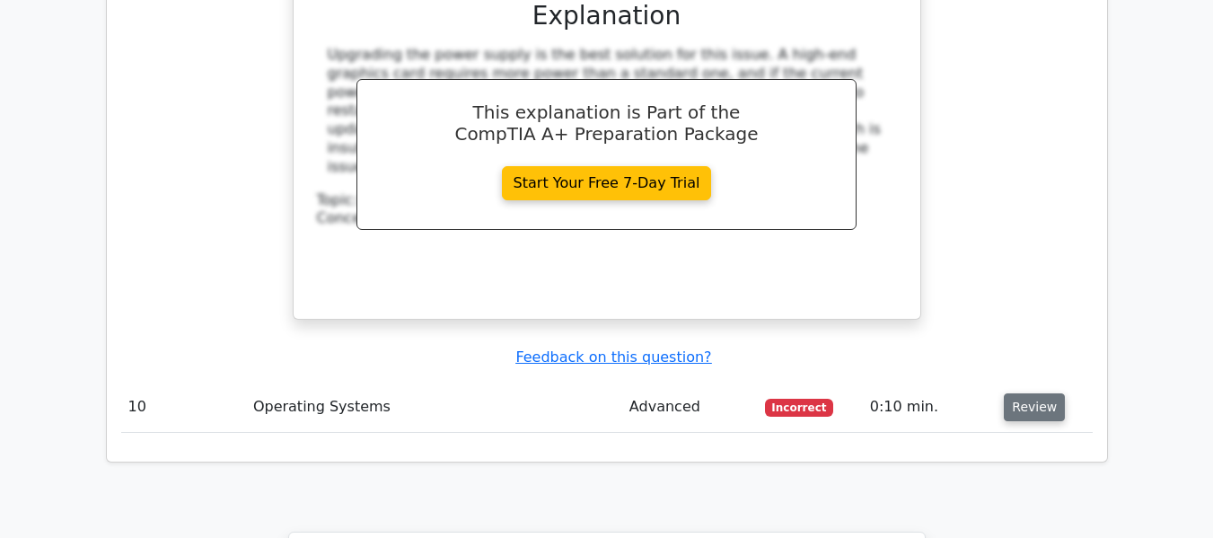
click at [1027, 393] on button "Review" at bounding box center [1034, 407] width 61 height 28
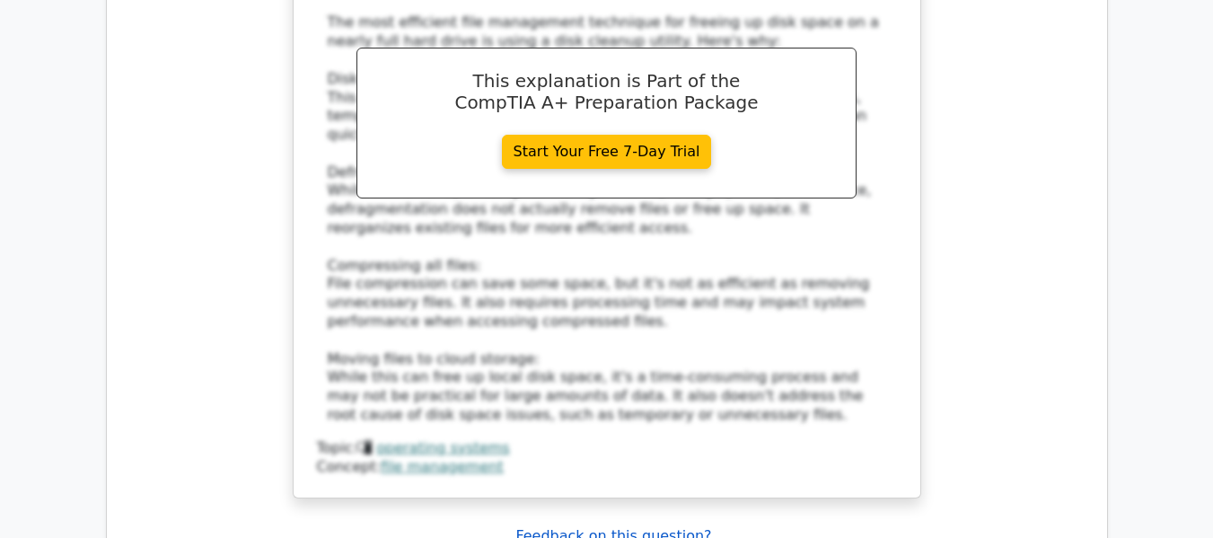
scroll to position [7713, 0]
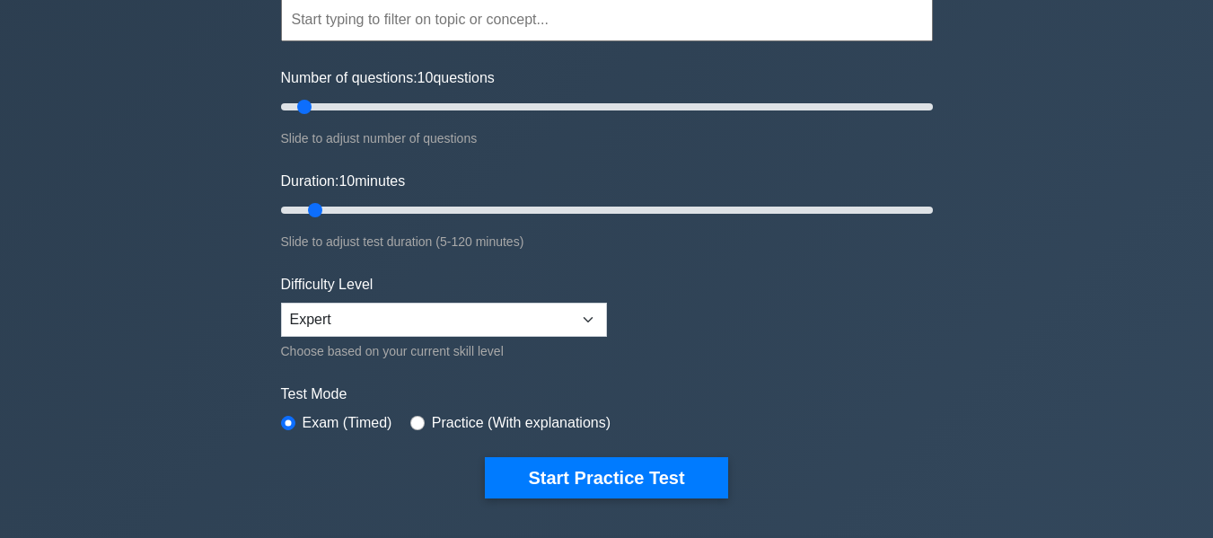
scroll to position [180, 0]
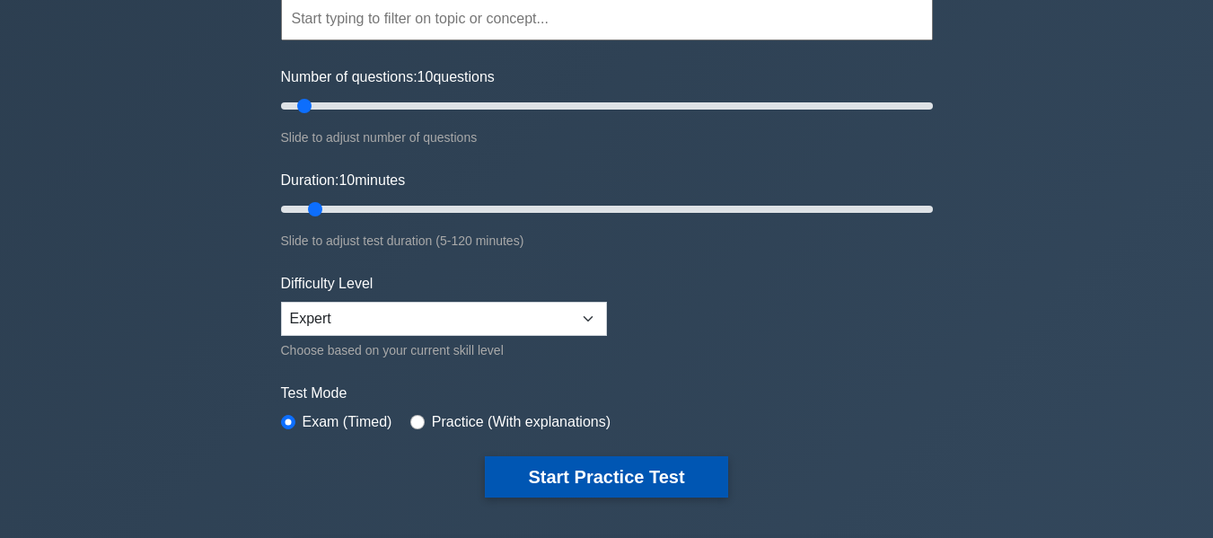
click at [616, 461] on button "Start Practice Test" at bounding box center [606, 476] width 242 height 41
